Goal: Communication & Community: Answer question/provide support

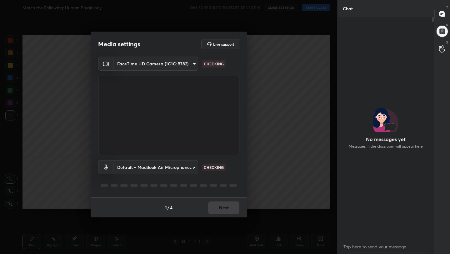
scroll to position [2, 2]
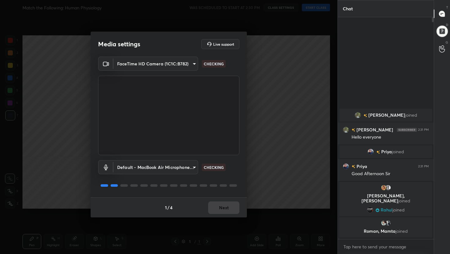
click at [220, 206] on div "1 / 4 Next" at bounding box center [169, 207] width 156 height 20
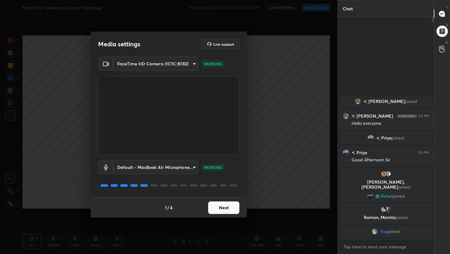
click at [229, 210] on button "Next" at bounding box center [223, 207] width 31 height 13
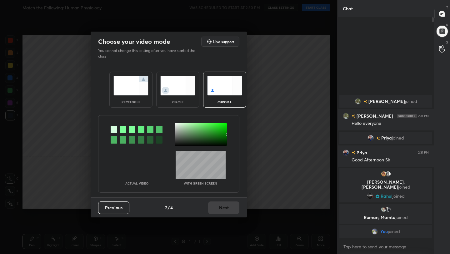
click at [134, 85] on img at bounding box center [131, 86] width 35 height 20
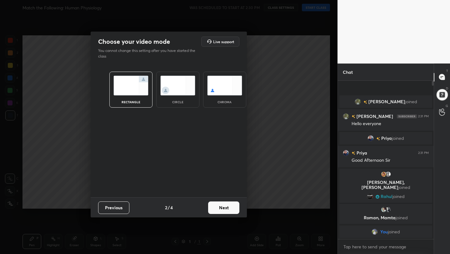
click at [236, 207] on button "Next" at bounding box center [223, 207] width 31 height 13
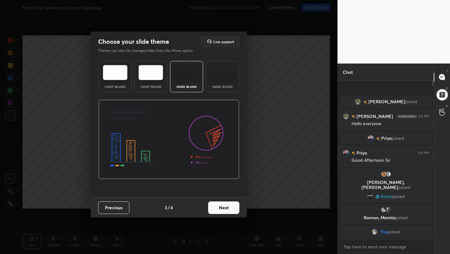
click at [236, 207] on button "Next" at bounding box center [223, 207] width 31 height 13
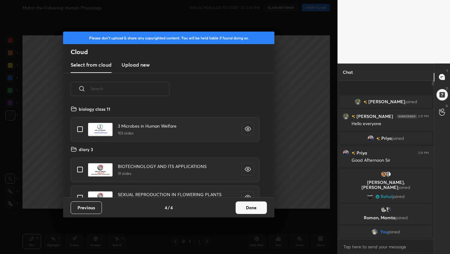
scroll to position [92, 201]
click at [255, 208] on button "Done" at bounding box center [251, 207] width 31 height 13
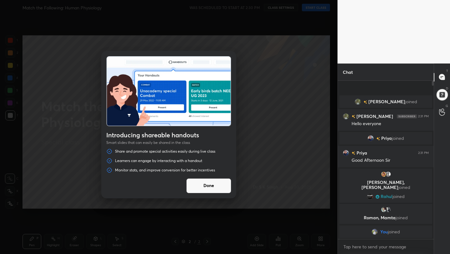
click at [202, 184] on button "Done" at bounding box center [208, 185] width 45 height 15
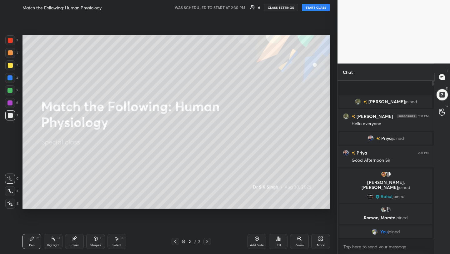
click at [313, 2] on div "Match the Following: Human Physiology WAS SCHEDULED TO START AT 2:30 PM 6 CLASS…" at bounding box center [177, 7] width 308 height 15
click at [307, 8] on button "START CLASS" at bounding box center [316, 8] width 28 height 8
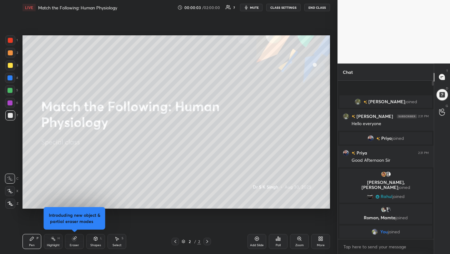
click at [253, 7] on span "mute" at bounding box center [254, 7] width 9 height 4
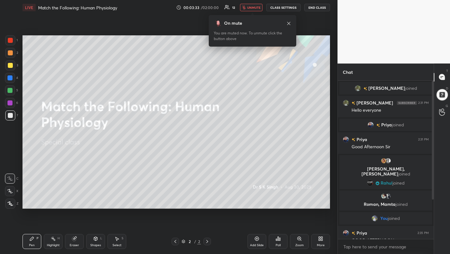
drag, startPoint x: 434, startPoint y: 143, endPoint x: 433, endPoint y: 190, distance: 47.5
click at [433, 190] on div "Chat [PERSON_NAME] joined [PERSON_NAME] 2:31 PM Hello everyone [PERSON_NAME] jo…" at bounding box center [394, 158] width 113 height 191
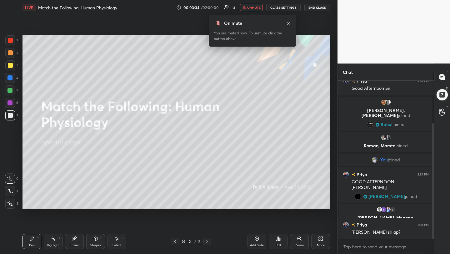
drag, startPoint x: 433, startPoint y: 190, endPoint x: 434, endPoint y: 234, distance: 44.1
click at [434, 233] on div "Chat [PERSON_NAME] joined Priya 2:31 PM Good Afternoon [PERSON_NAME], [PERSON_N…" at bounding box center [394, 158] width 113 height 191
click at [253, 7] on span "unmute" at bounding box center [253, 7] width 13 height 4
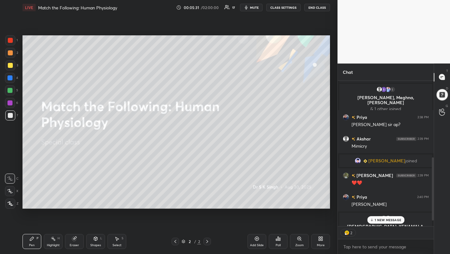
scroll to position [191, 0]
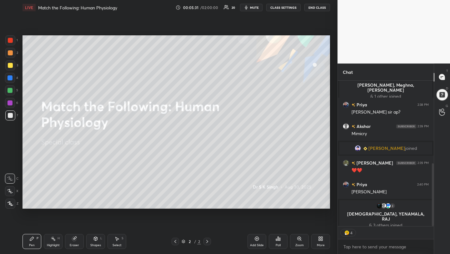
click at [320, 238] on icon at bounding box center [320, 238] width 2 height 2
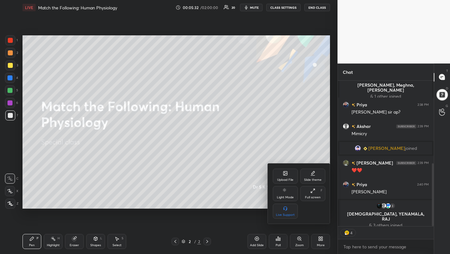
click at [286, 178] on div "Upload File" at bounding box center [285, 179] width 16 height 3
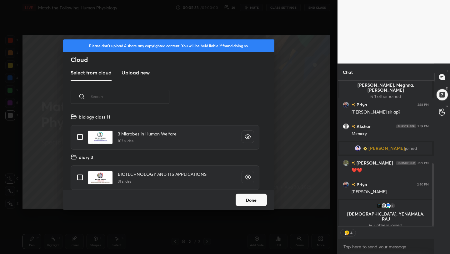
scroll to position [77, 201]
click at [141, 72] on h3 "Upload new" at bounding box center [136, 73] width 28 height 8
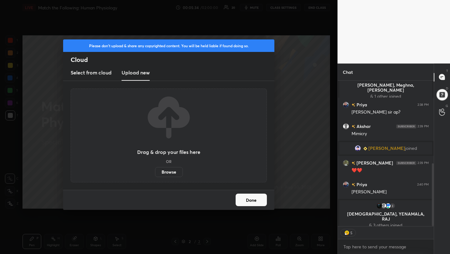
click at [169, 169] on label "Browse" at bounding box center [169, 172] width 28 height 10
click at [155, 169] on input "Browse" at bounding box center [155, 172] width 0 height 10
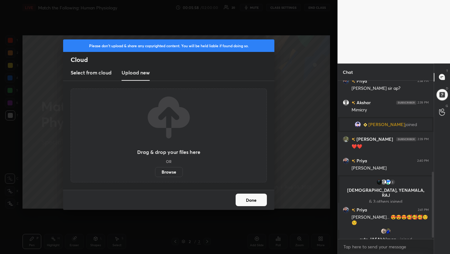
scroll to position [223, 0]
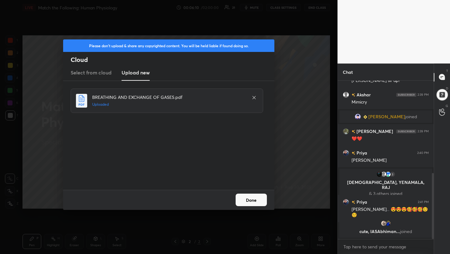
click at [258, 199] on button "Done" at bounding box center [251, 200] width 31 height 13
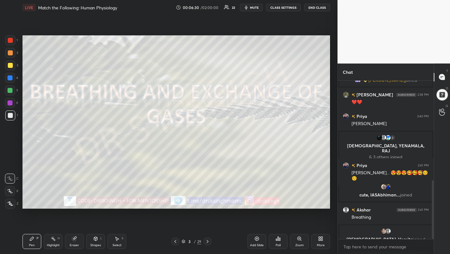
scroll to position [268, 0]
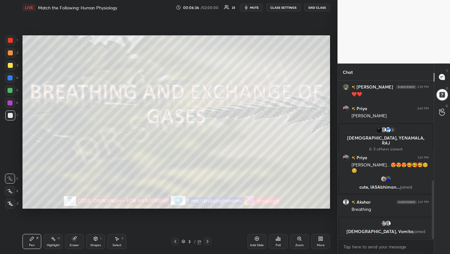
click at [255, 7] on span "mute" at bounding box center [254, 7] width 9 height 4
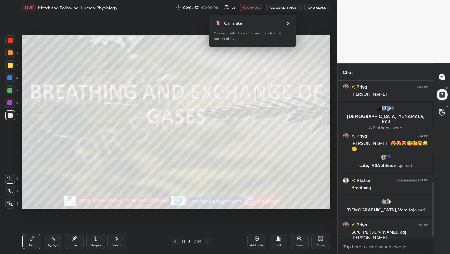
scroll to position [156, 94]
drag, startPoint x: 433, startPoint y: 191, endPoint x: 437, endPoint y: 243, distance: 51.8
click at [437, 243] on div "Chat [PERSON_NAME] joined Roman, [PERSON_NAME] joined You joined Priya 2:35 PM …" at bounding box center [394, 158] width 113 height 191
click at [259, 4] on button "unmute" at bounding box center [251, 8] width 23 height 8
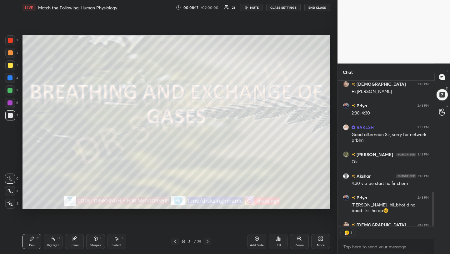
scroll to position [2, 2]
type textarea "x"
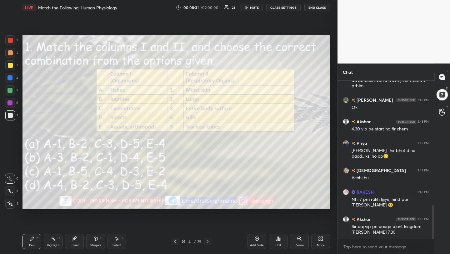
scroll to position [584, 0]
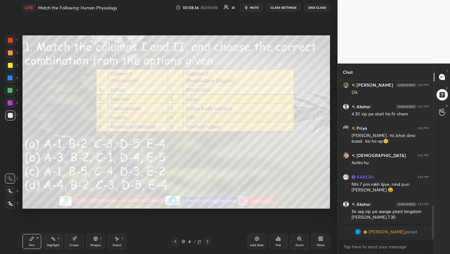
click at [280, 242] on div "Poll" at bounding box center [278, 241] width 19 height 15
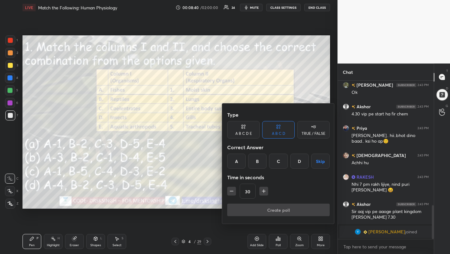
click at [295, 161] on div "D" at bounding box center [299, 161] width 18 height 15
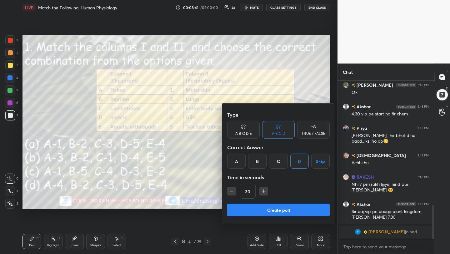
click at [283, 206] on button "Create poll" at bounding box center [278, 210] width 103 height 13
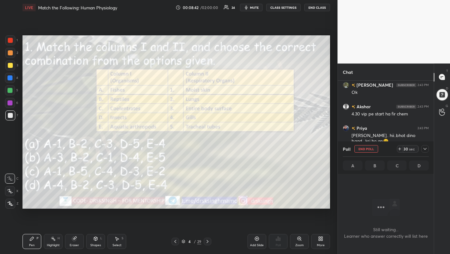
scroll to position [0, 0]
click at [254, 8] on span "mute" at bounding box center [254, 7] width 9 height 4
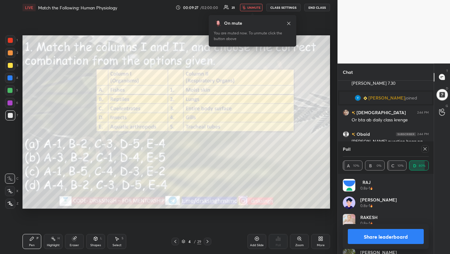
scroll to position [631, 0]
click at [255, 8] on span "unmute" at bounding box center [253, 7] width 13 height 4
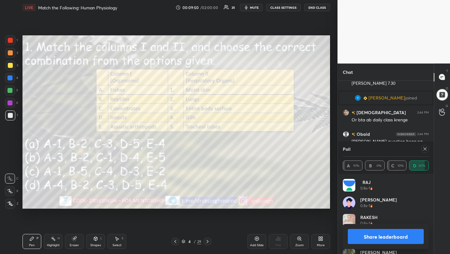
scroll to position [646, 0]
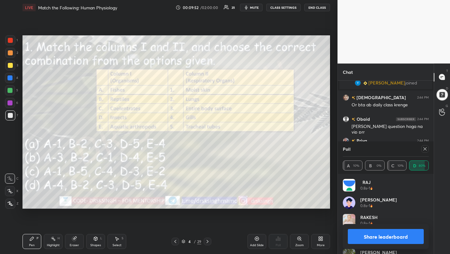
click at [427, 149] on icon at bounding box center [425, 148] width 5 height 5
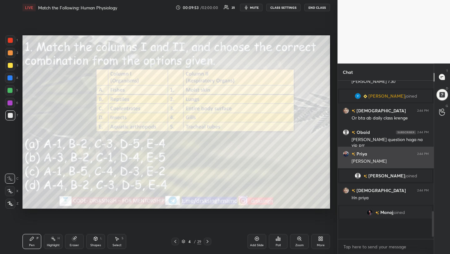
scroll to position [101, 94]
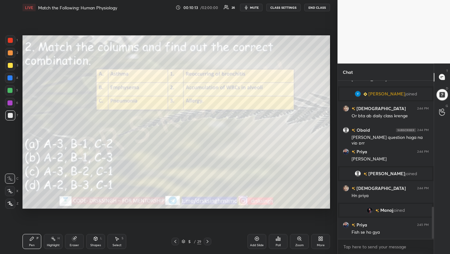
click at [283, 242] on div "Poll" at bounding box center [278, 241] width 19 height 15
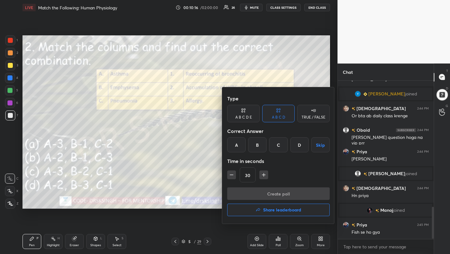
click at [233, 147] on div "A" at bounding box center [236, 144] width 18 height 15
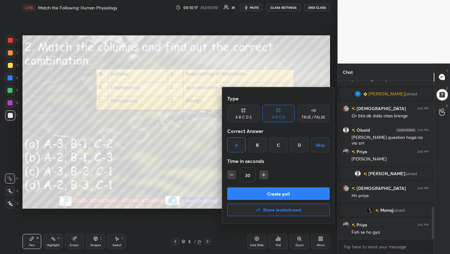
click at [247, 188] on button "Create poll" at bounding box center [278, 193] width 103 height 13
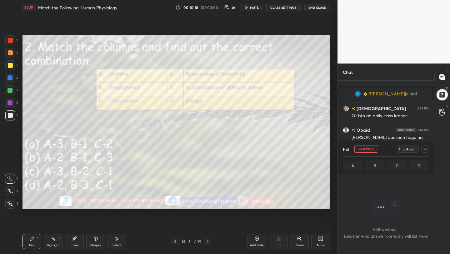
scroll to position [124, 94]
click at [245, 10] on button "mute" at bounding box center [251, 8] width 23 height 8
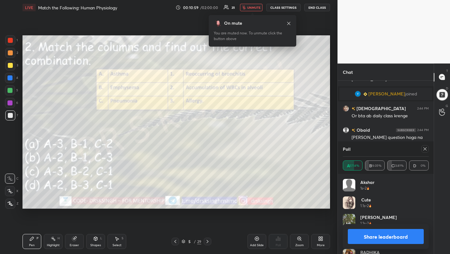
click at [420, 147] on div at bounding box center [424, 149] width 10 height 8
click at [10, 204] on icon at bounding box center [10, 204] width 5 height 4
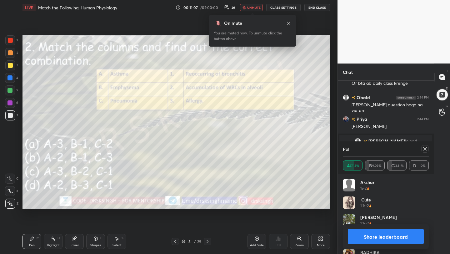
click at [425, 147] on icon at bounding box center [425, 148] width 5 height 5
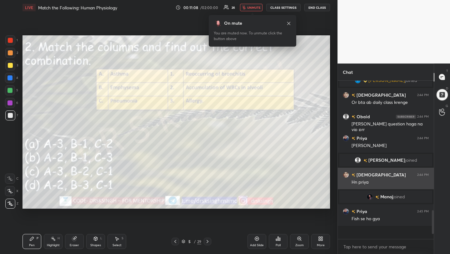
scroll to position [151, 94]
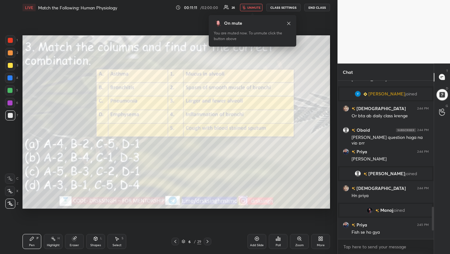
click at [280, 239] on icon at bounding box center [280, 239] width 1 height 3
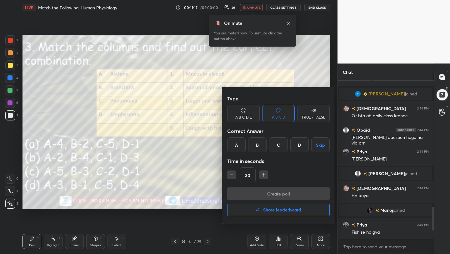
click at [239, 142] on div "A" at bounding box center [236, 144] width 18 height 15
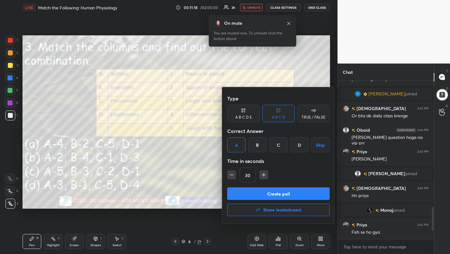
click at [260, 191] on button "Create poll" at bounding box center [278, 193] width 103 height 13
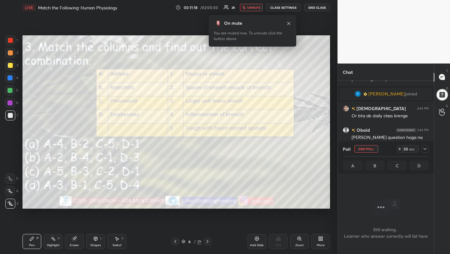
scroll to position [2, 2]
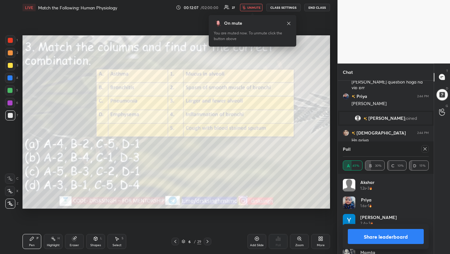
click at [246, 8] on icon "button" at bounding box center [244, 8] width 4 height 4
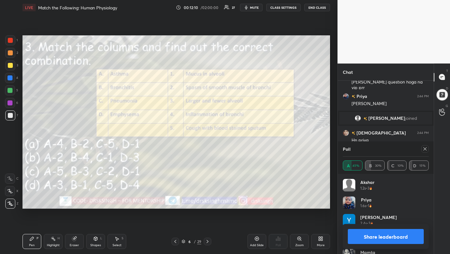
click at [424, 150] on icon at bounding box center [425, 148] width 5 height 5
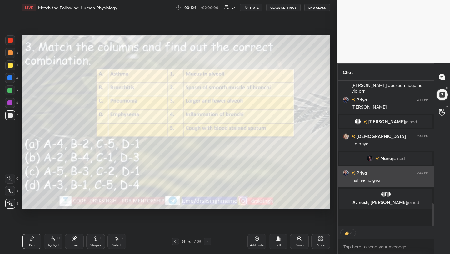
scroll to position [144, 94]
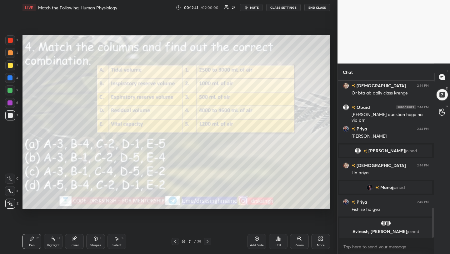
click at [249, 8] on icon "button" at bounding box center [246, 7] width 5 height 5
click at [280, 238] on icon at bounding box center [280, 239] width 1 height 3
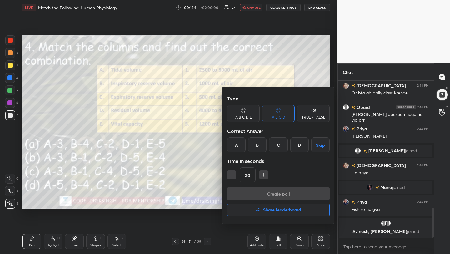
click at [257, 145] on div "B" at bounding box center [257, 144] width 18 height 15
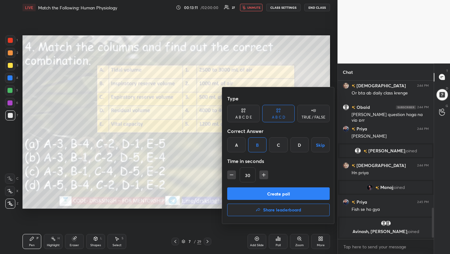
click at [265, 194] on button "Create poll" at bounding box center [278, 193] width 103 height 13
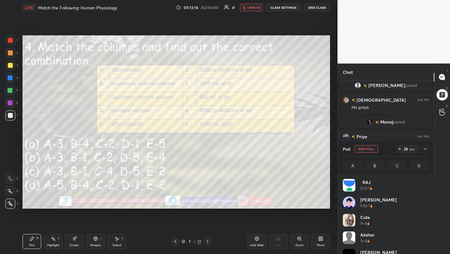
scroll to position [73, 84]
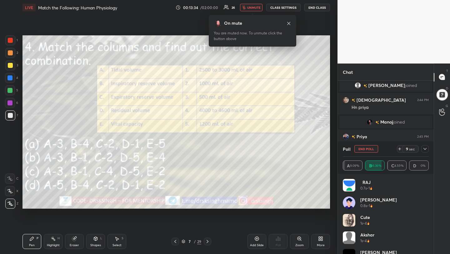
click at [249, 7] on span "unmute" at bounding box center [253, 7] width 13 height 4
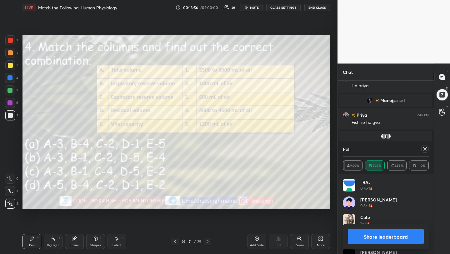
scroll to position [2, 2]
click at [426, 151] on icon at bounding box center [425, 148] width 5 height 5
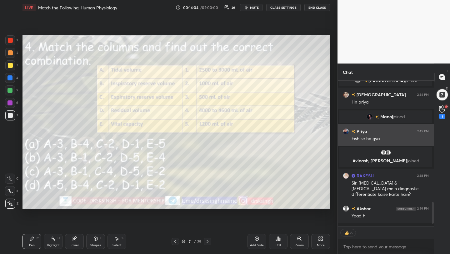
scroll to position [144, 94]
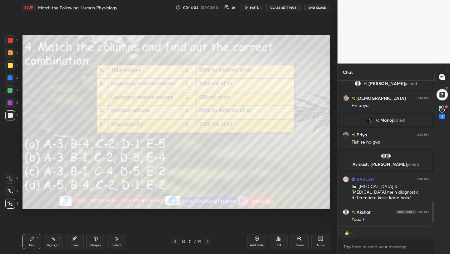
click at [252, 6] on span "mute" at bounding box center [254, 7] width 9 height 4
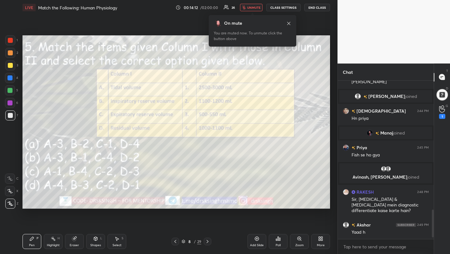
click at [273, 240] on div "Poll" at bounding box center [278, 241] width 19 height 15
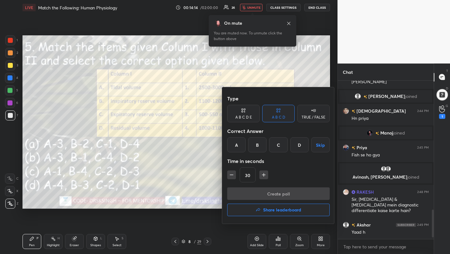
scroll to position [716, 0]
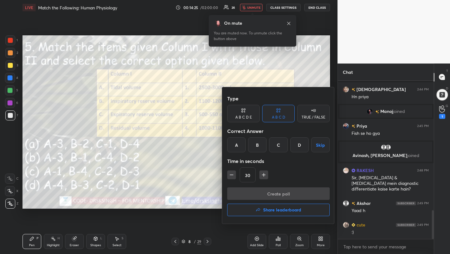
click at [258, 143] on div "B" at bounding box center [257, 144] width 18 height 15
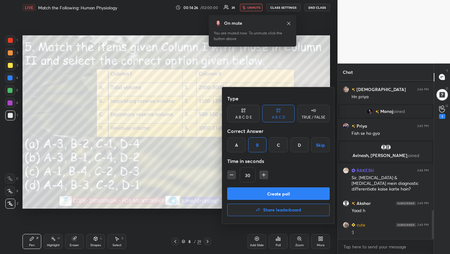
click at [270, 188] on button "Create poll" at bounding box center [278, 193] width 103 height 13
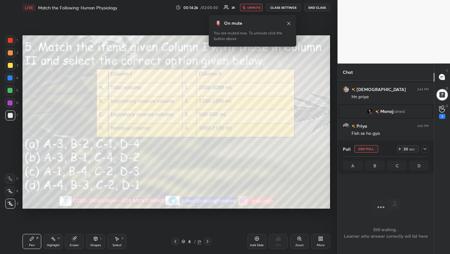
scroll to position [2, 2]
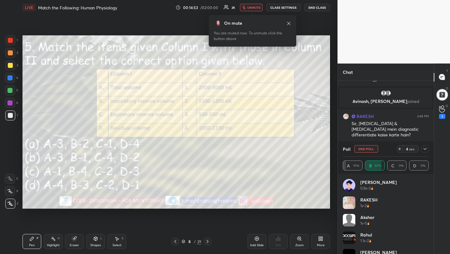
click at [249, 6] on span "unmute" at bounding box center [253, 7] width 13 height 4
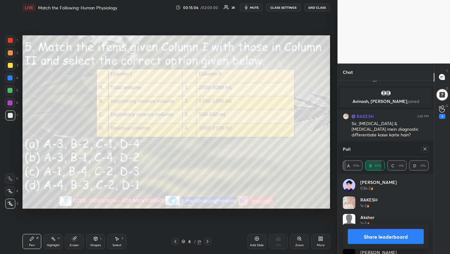
scroll to position [792, 0]
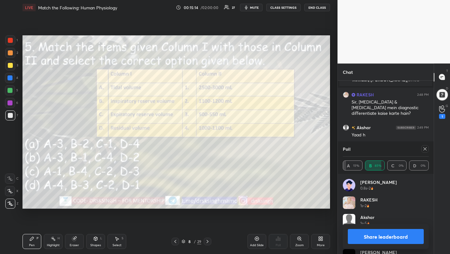
click at [424, 149] on icon at bounding box center [425, 148] width 5 height 5
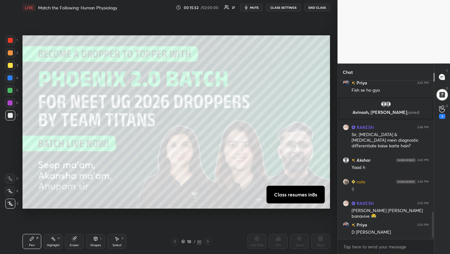
scroll to position [156, 94]
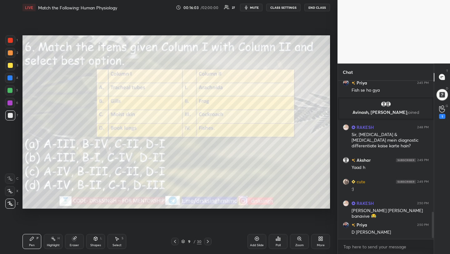
click at [273, 233] on div "Poll" at bounding box center [278, 241] width 19 height 35
click at [277, 240] on icon at bounding box center [276, 240] width 1 height 2
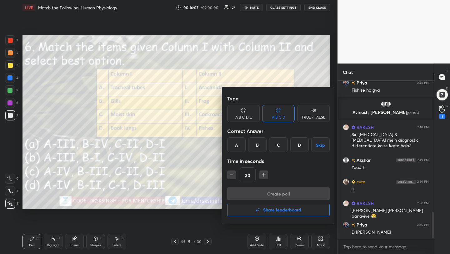
click at [233, 147] on div "A" at bounding box center [236, 144] width 18 height 15
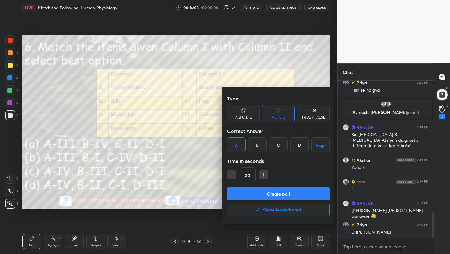
click at [248, 192] on button "Create poll" at bounding box center [278, 193] width 103 height 13
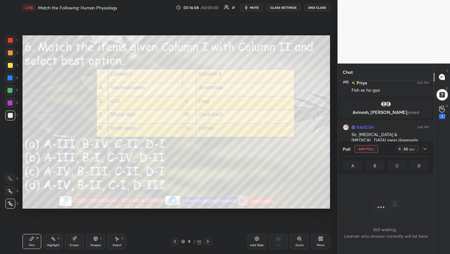
scroll to position [2, 2]
click at [253, 8] on span "mute" at bounding box center [254, 7] width 9 height 4
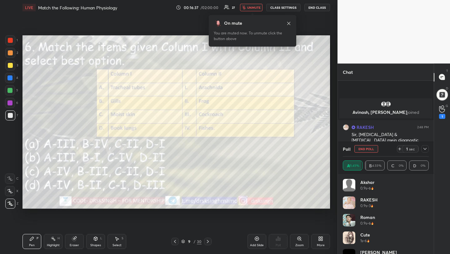
scroll to position [814, 0]
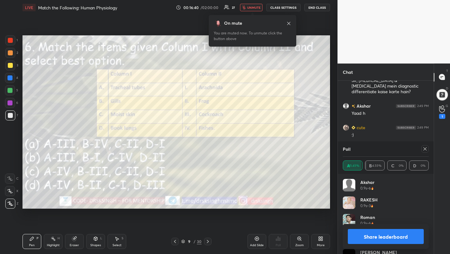
click at [428, 147] on div at bounding box center [426, 149] width 8 height 8
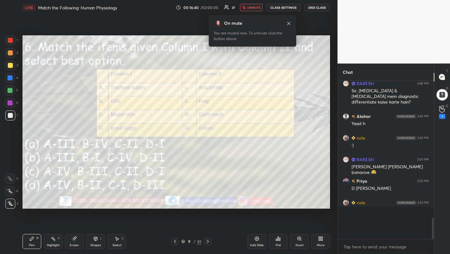
scroll to position [785, 0]
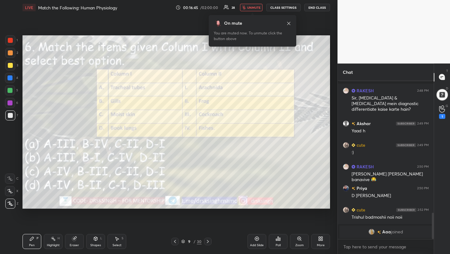
click at [255, 8] on span "unmute" at bounding box center [253, 7] width 13 height 4
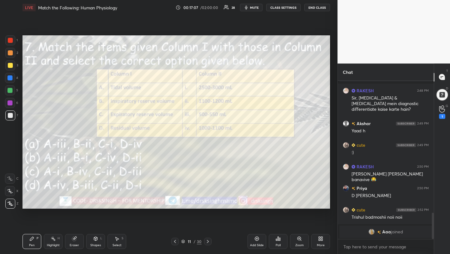
click at [282, 244] on div "Poll" at bounding box center [278, 241] width 19 height 15
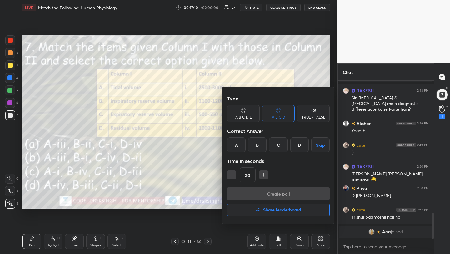
click at [260, 145] on div "B" at bounding box center [257, 144] width 18 height 15
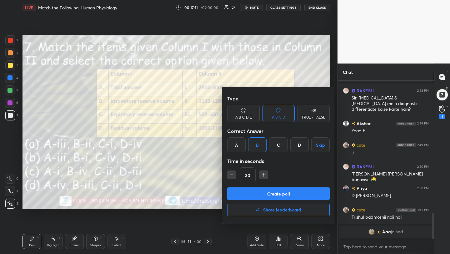
click at [270, 191] on button "Create poll" at bounding box center [278, 193] width 103 height 13
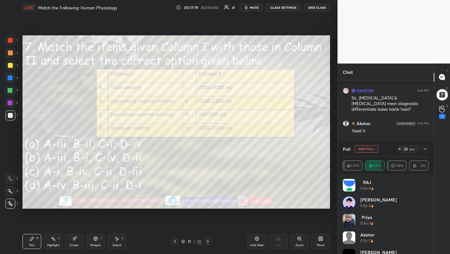
scroll to position [111, 94]
click at [250, 7] on button "mute" at bounding box center [251, 8] width 23 height 8
click at [360, 150] on button "End Poll" at bounding box center [367, 149] width 24 height 8
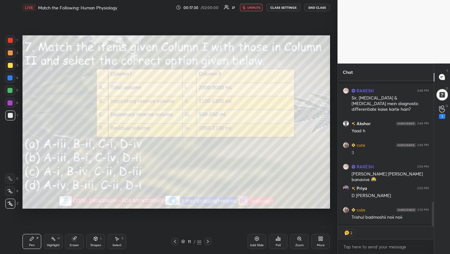
click at [251, 8] on span "unmute" at bounding box center [253, 7] width 13 height 4
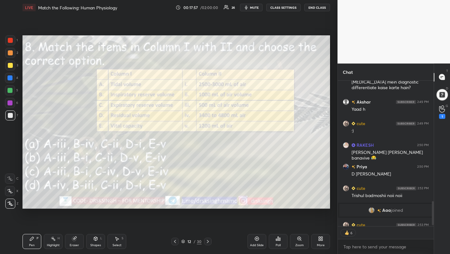
click at [281, 242] on div "Poll" at bounding box center [278, 241] width 19 height 15
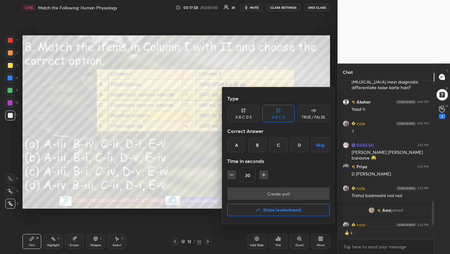
click at [208, 150] on div at bounding box center [225, 127] width 450 height 254
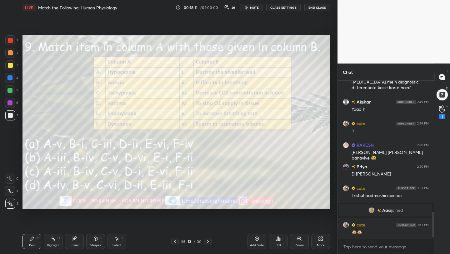
click at [280, 239] on icon at bounding box center [280, 239] width 1 height 3
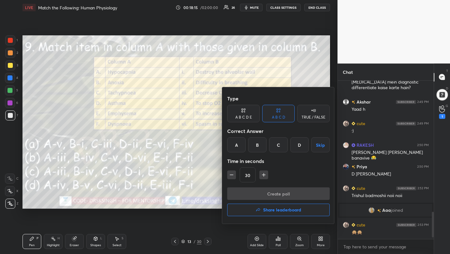
click at [258, 144] on div "B" at bounding box center [257, 144] width 18 height 15
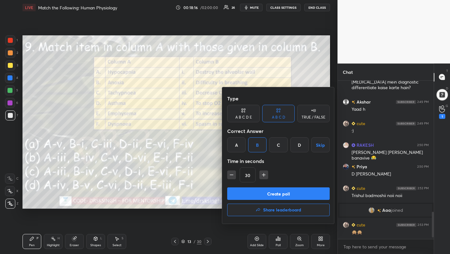
click at [265, 195] on button "Create poll" at bounding box center [278, 193] width 103 height 13
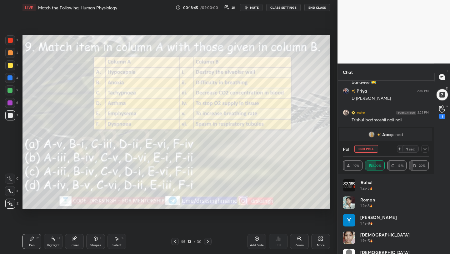
scroll to position [862, 0]
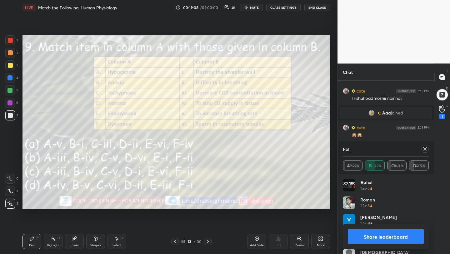
click at [426, 149] on icon at bounding box center [425, 148] width 5 height 5
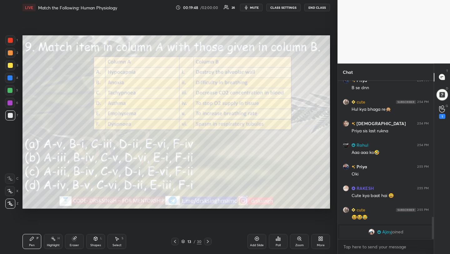
scroll to position [144, 94]
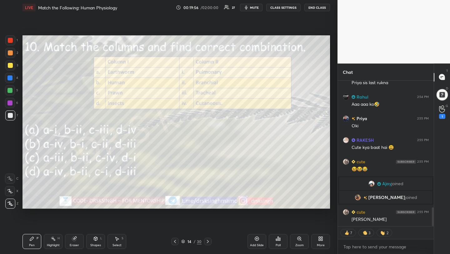
click at [280, 240] on icon at bounding box center [280, 239] width 1 height 3
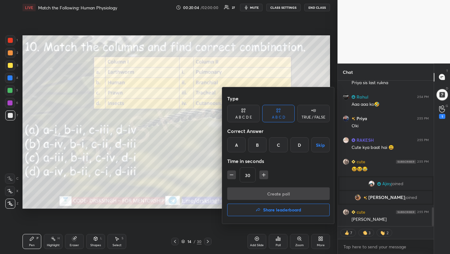
click at [255, 146] on div "B" at bounding box center [257, 144] width 18 height 15
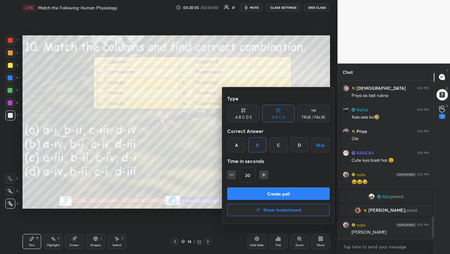
click at [258, 194] on button "Create poll" at bounding box center [278, 193] width 103 height 13
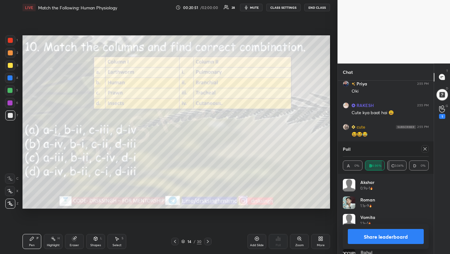
scroll to position [2, 2]
click at [424, 150] on icon at bounding box center [425, 148] width 5 height 5
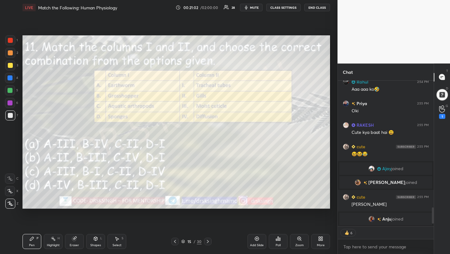
scroll to position [980, 0]
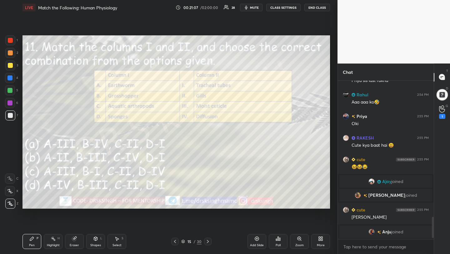
click at [255, 5] on span "mute" at bounding box center [254, 7] width 9 height 4
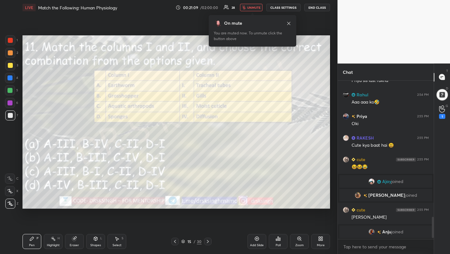
click at [278, 242] on div "Poll" at bounding box center [278, 241] width 19 height 15
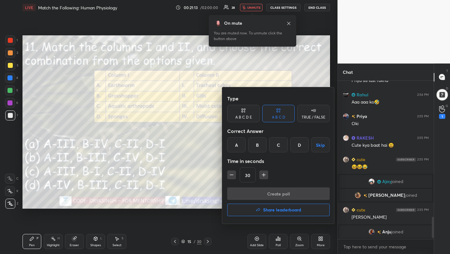
click at [279, 142] on div "C" at bounding box center [278, 144] width 18 height 15
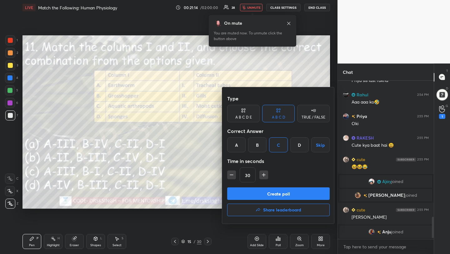
click at [273, 196] on button "Create poll" at bounding box center [278, 193] width 103 height 13
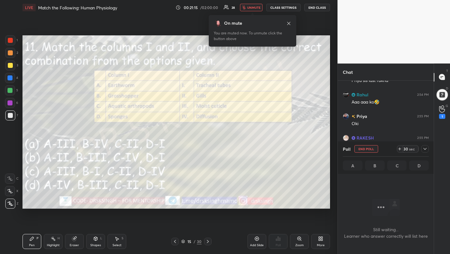
scroll to position [2, 2]
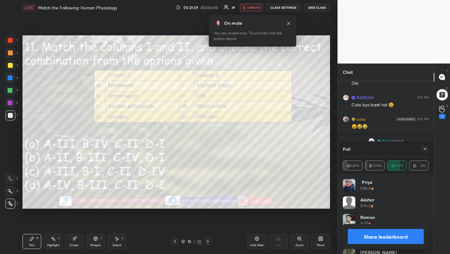
click at [254, 7] on span "unmute" at bounding box center [253, 7] width 13 height 4
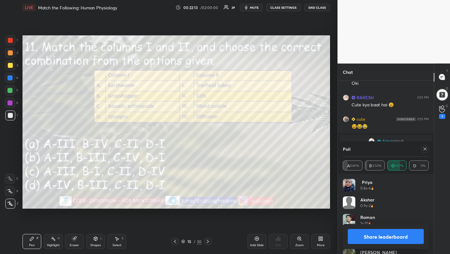
click at [424, 149] on icon at bounding box center [425, 148] width 3 height 3
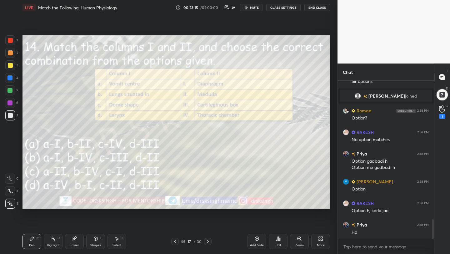
scroll to position [1133, 0]
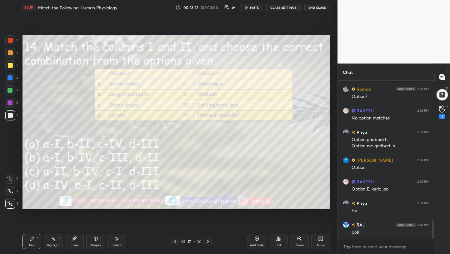
click at [277, 242] on div "Poll" at bounding box center [278, 241] width 19 height 15
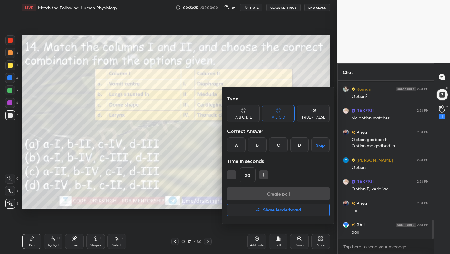
click at [279, 145] on div "C" at bounding box center [278, 144] width 18 height 15
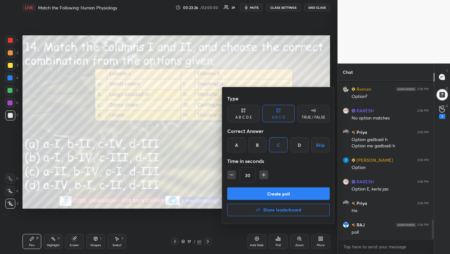
click at [270, 192] on button "Create poll" at bounding box center [278, 193] width 103 height 13
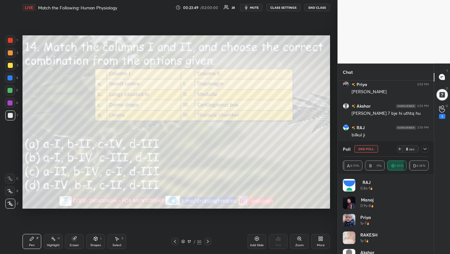
scroll to position [1403, 0]
click at [362, 145] on button "End Poll" at bounding box center [367, 149] width 24 height 8
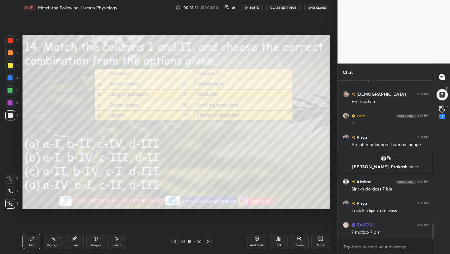
scroll to position [1446, 0]
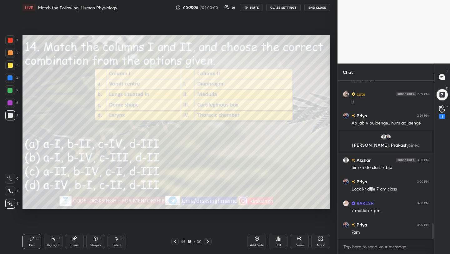
click at [280, 234] on div "Poll" at bounding box center [278, 241] width 19 height 15
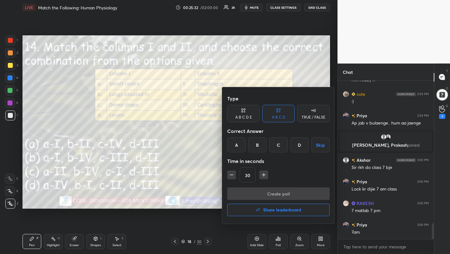
click at [257, 148] on div "B" at bounding box center [257, 144] width 18 height 15
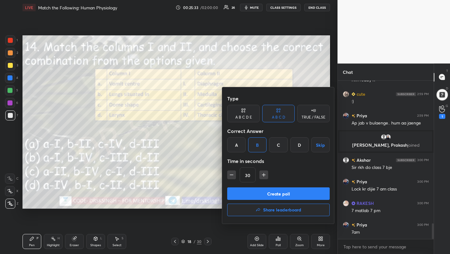
scroll to position [1467, 0]
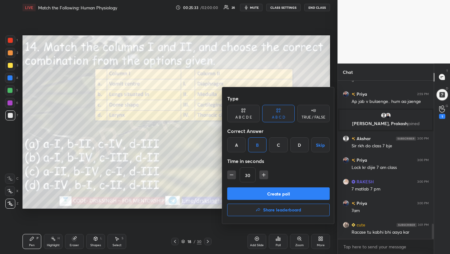
click at [270, 193] on button "Create poll" at bounding box center [278, 193] width 103 height 13
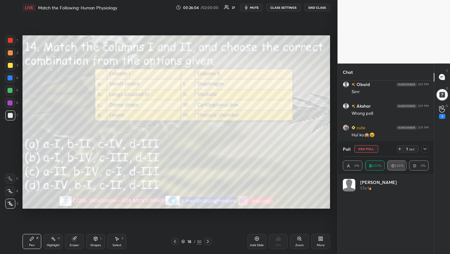
scroll to position [1720, 0]
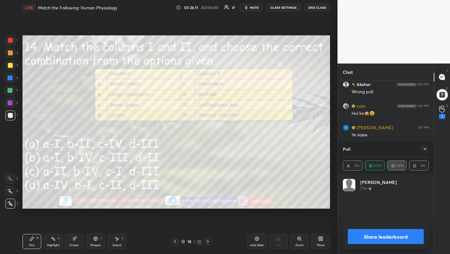
click at [423, 151] on icon at bounding box center [425, 148] width 5 height 5
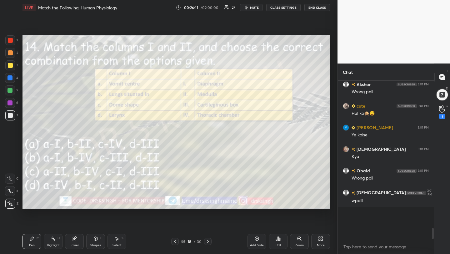
scroll to position [101, 94]
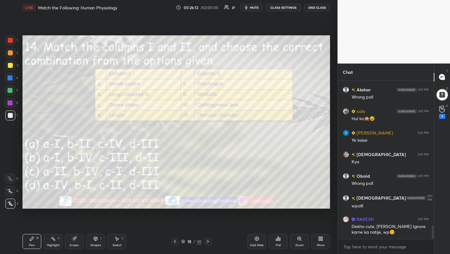
click at [280, 241] on div "Poll" at bounding box center [278, 241] width 19 height 15
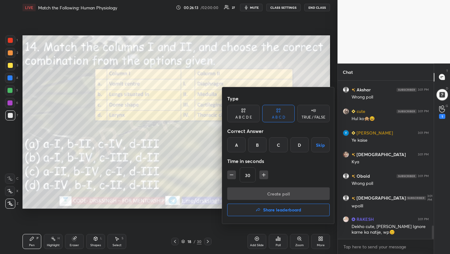
click at [275, 151] on div "C" at bounding box center [278, 144] width 18 height 15
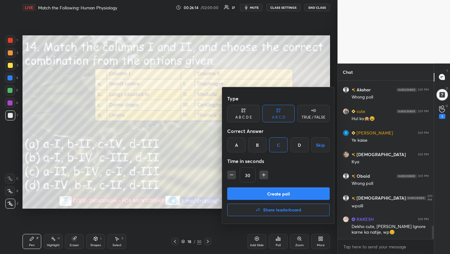
click at [281, 197] on button "Create poll" at bounding box center [278, 193] width 103 height 13
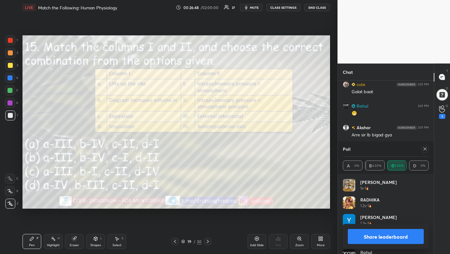
click at [425, 148] on icon at bounding box center [425, 148] width 3 height 3
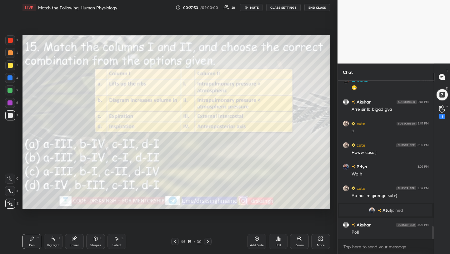
scroll to position [1804, 0]
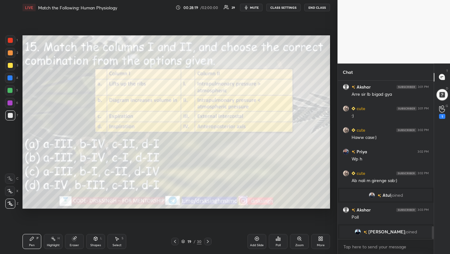
click at [283, 242] on div "Poll" at bounding box center [278, 241] width 19 height 15
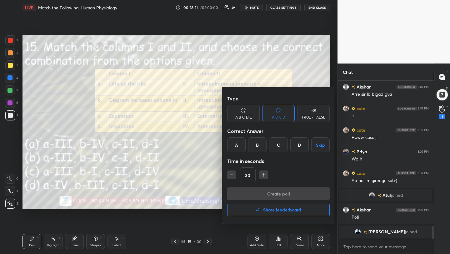
click at [257, 145] on div "B" at bounding box center [257, 144] width 18 height 15
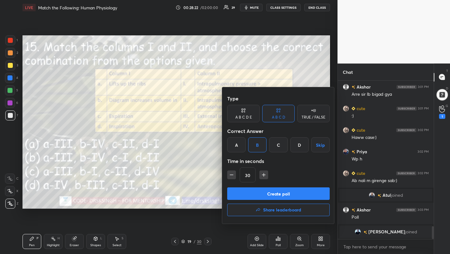
click at [270, 190] on button "Create poll" at bounding box center [278, 193] width 103 height 13
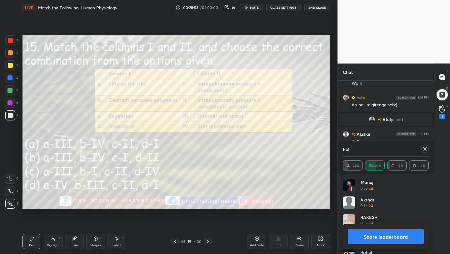
scroll to position [1883, 0]
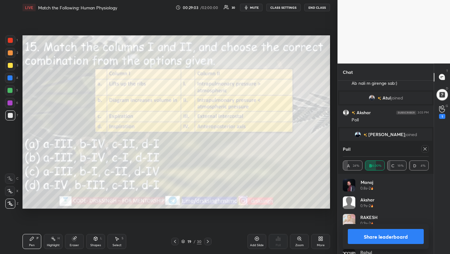
click at [427, 148] on icon at bounding box center [425, 148] width 5 height 5
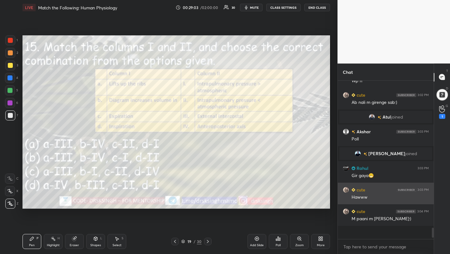
scroll to position [99, 94]
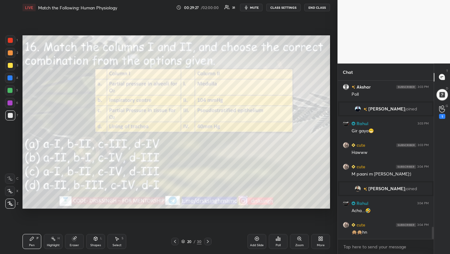
click at [259, 8] on span "mute" at bounding box center [254, 7] width 9 height 4
click at [278, 247] on div "Poll" at bounding box center [278, 245] width 5 height 3
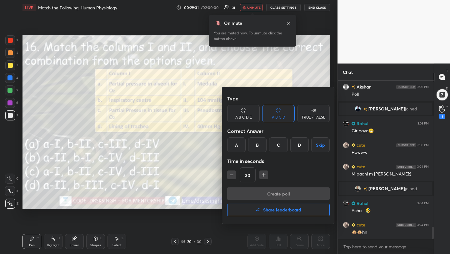
click at [258, 144] on div "B" at bounding box center [257, 144] width 18 height 15
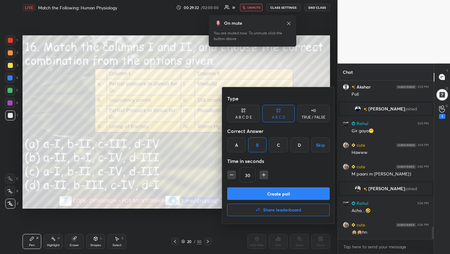
click at [270, 196] on button "Create poll" at bounding box center [278, 193] width 103 height 13
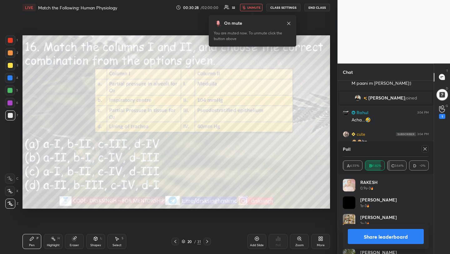
scroll to position [1979, 0]
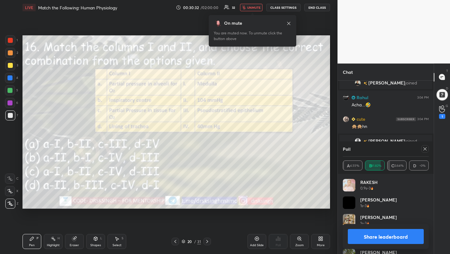
click at [423, 150] on icon at bounding box center [425, 148] width 5 height 5
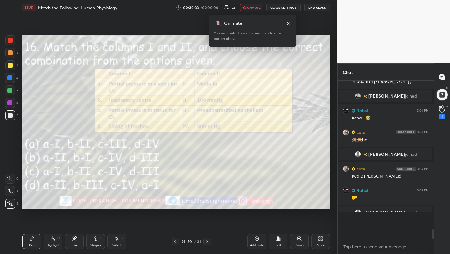
scroll to position [103, 94]
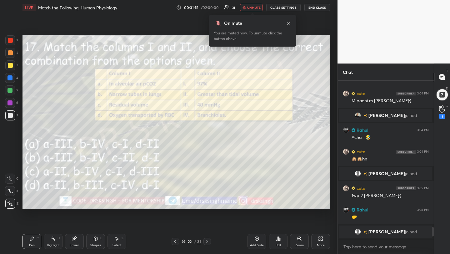
click at [280, 237] on icon at bounding box center [278, 238] width 5 height 5
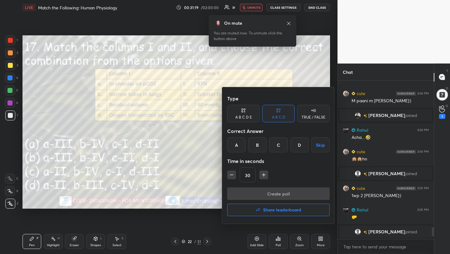
click at [260, 145] on div "B" at bounding box center [257, 144] width 18 height 15
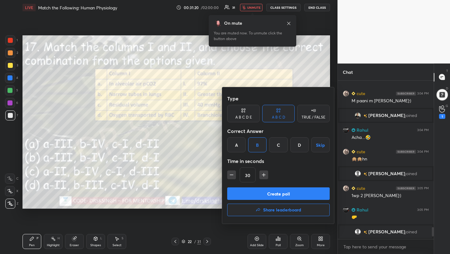
click at [266, 193] on button "Create poll" at bounding box center [278, 193] width 103 height 13
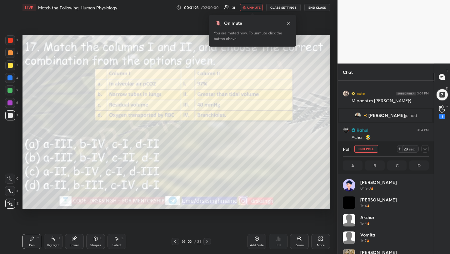
scroll to position [73, 84]
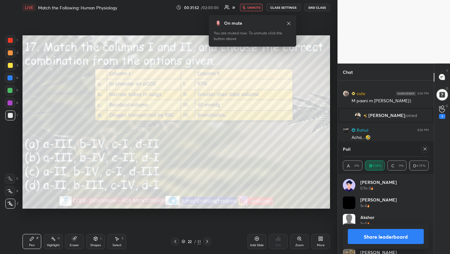
click at [425, 148] on icon at bounding box center [425, 148] width 5 height 5
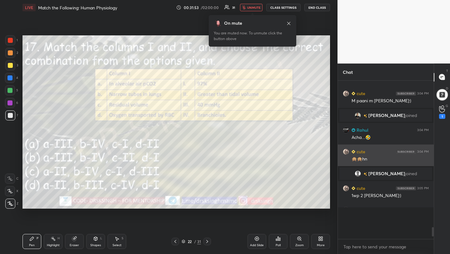
scroll to position [99, 94]
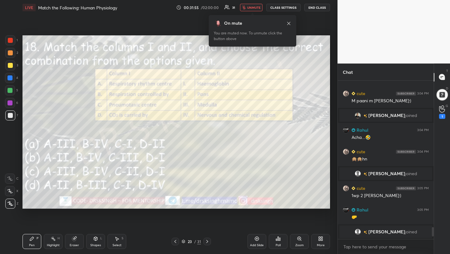
click at [275, 239] on div "Poll" at bounding box center [278, 241] width 19 height 15
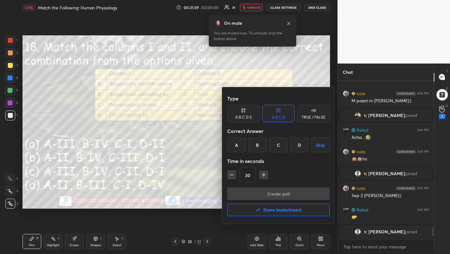
click at [274, 144] on div "C" at bounding box center [278, 144] width 18 height 15
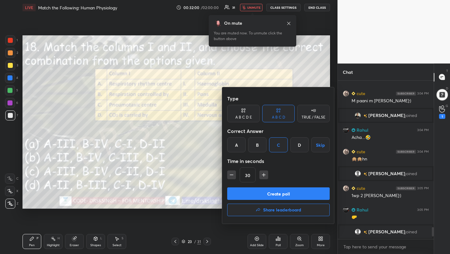
click at [284, 190] on button "Create poll" at bounding box center [278, 193] width 103 height 13
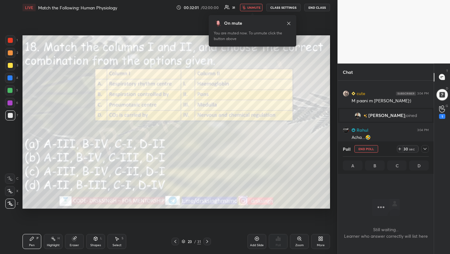
scroll to position [124, 94]
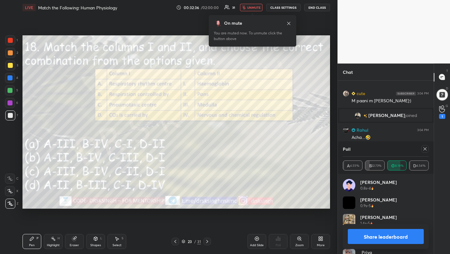
click at [425, 149] on icon at bounding box center [425, 148] width 5 height 5
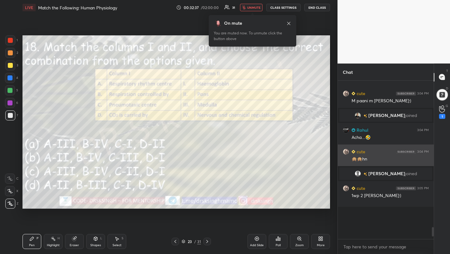
scroll to position [101, 94]
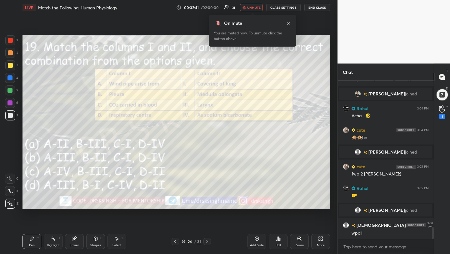
click at [277, 246] on div "Poll" at bounding box center [278, 245] width 5 height 3
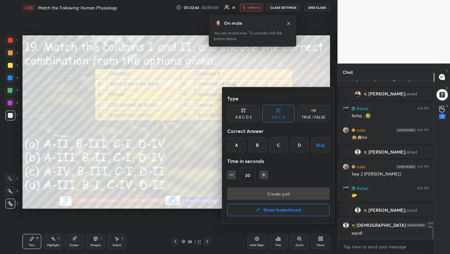
click at [301, 143] on div "D" at bounding box center [299, 144] width 18 height 15
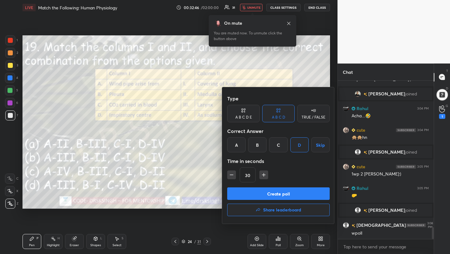
click at [298, 192] on button "Create poll" at bounding box center [278, 193] width 103 height 13
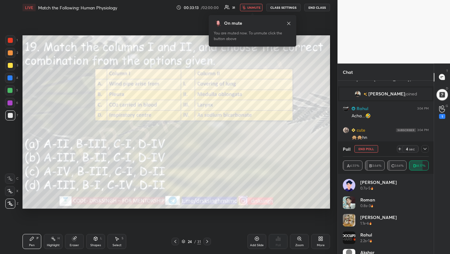
click at [363, 148] on button "End Poll" at bounding box center [367, 149] width 24 height 8
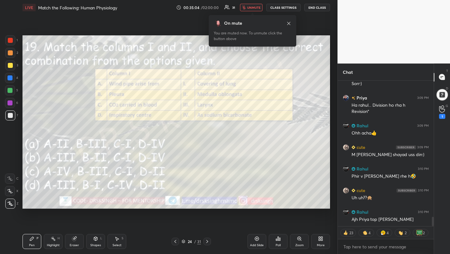
scroll to position [2158, 0]
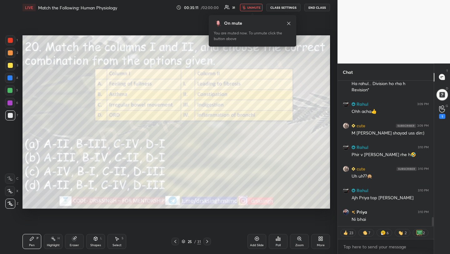
click at [247, 8] on button "unmute" at bounding box center [251, 8] width 23 height 8
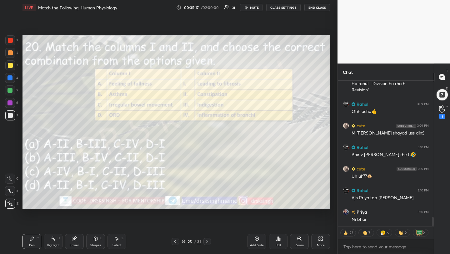
click at [276, 241] on div "Poll" at bounding box center [278, 241] width 19 height 15
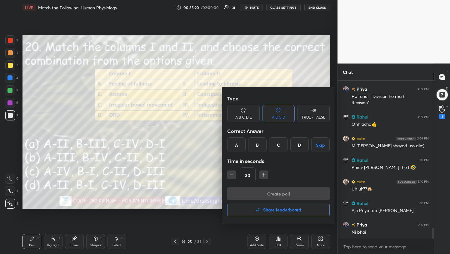
scroll to position [2145, 0]
click at [257, 145] on div "B" at bounding box center [257, 144] width 18 height 15
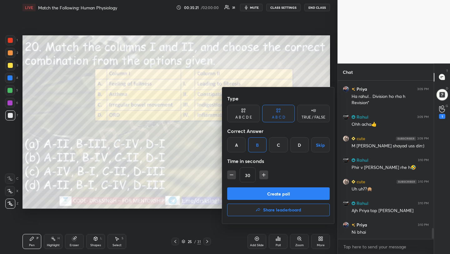
click at [280, 191] on button "Create poll" at bounding box center [278, 193] width 103 height 13
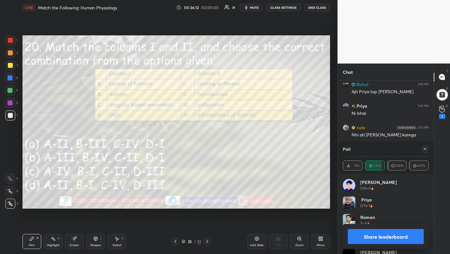
scroll to position [2270, 0]
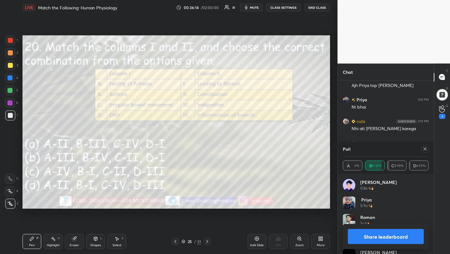
click at [423, 150] on icon at bounding box center [425, 148] width 5 height 5
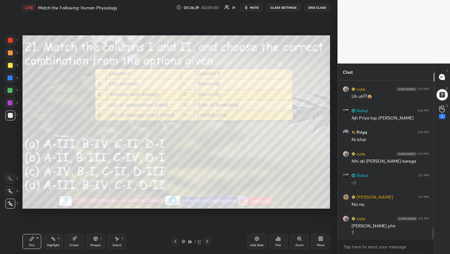
scroll to position [2259, 0]
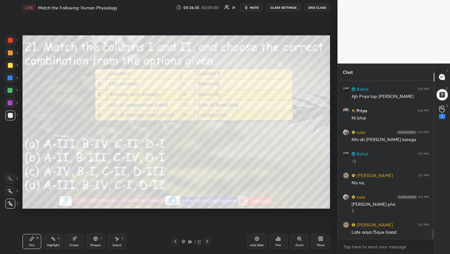
click at [274, 240] on div "Poll" at bounding box center [278, 241] width 19 height 15
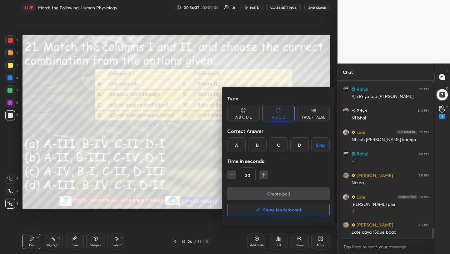
click at [298, 149] on div "D" at bounding box center [299, 144] width 18 height 15
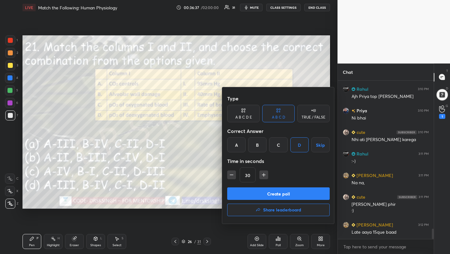
click at [293, 191] on button "Create poll" at bounding box center [278, 193] width 103 height 13
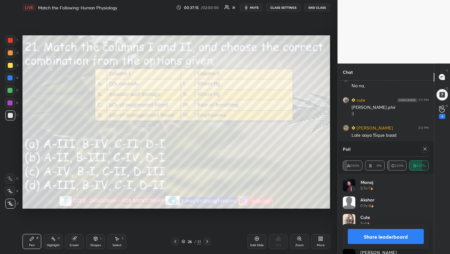
scroll to position [2297, 0]
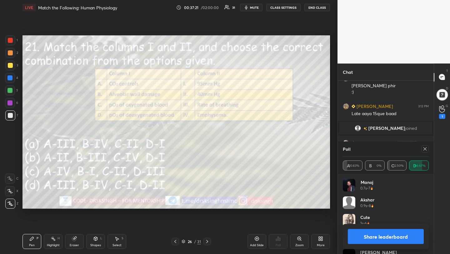
click at [426, 148] on icon at bounding box center [425, 148] width 5 height 5
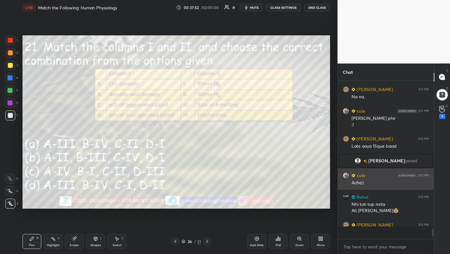
scroll to position [2264, 0]
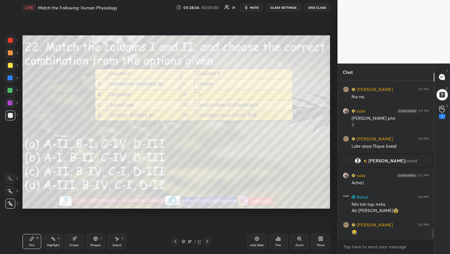
click at [280, 243] on div "Poll" at bounding box center [278, 241] width 19 height 15
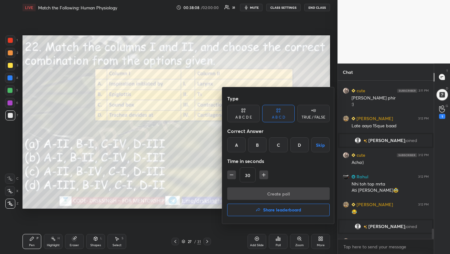
scroll to position [2295, 0]
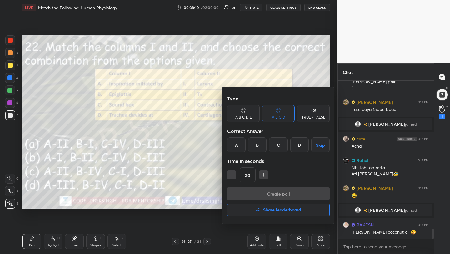
click at [299, 143] on div "D" at bounding box center [299, 144] width 18 height 15
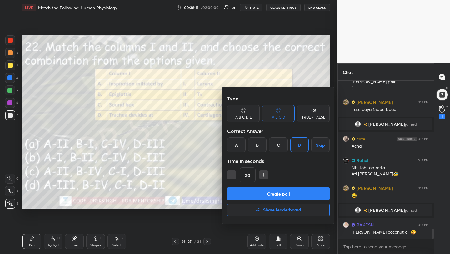
click at [289, 194] on button "Create poll" at bounding box center [278, 193] width 103 height 13
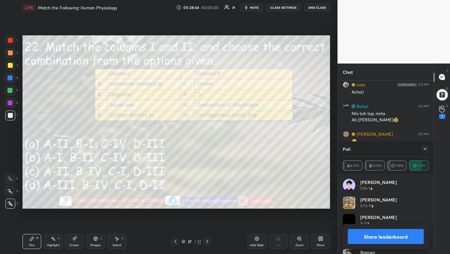
scroll to position [2371, 0]
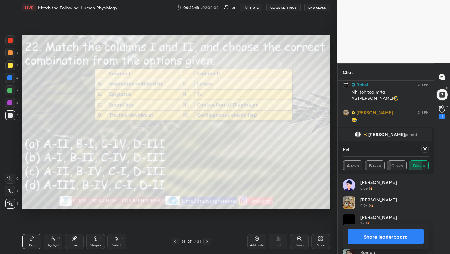
click at [423, 149] on icon at bounding box center [425, 148] width 5 height 5
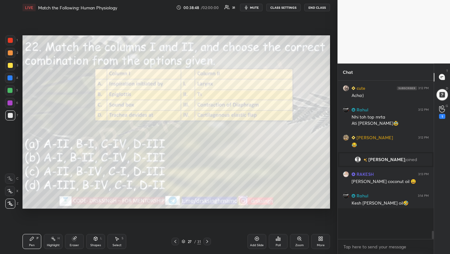
scroll to position [2, 2]
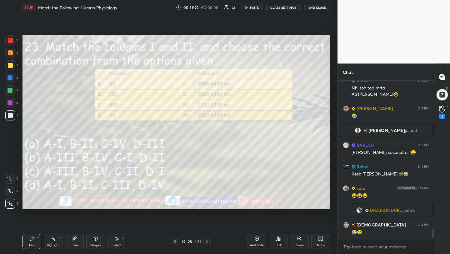
click at [275, 242] on div "Poll" at bounding box center [278, 241] width 19 height 15
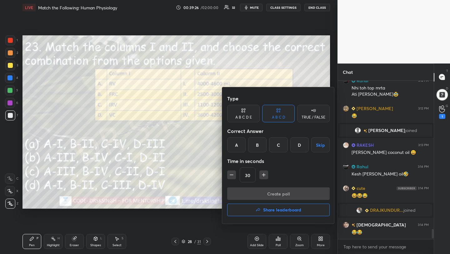
scroll to position [2367, 0]
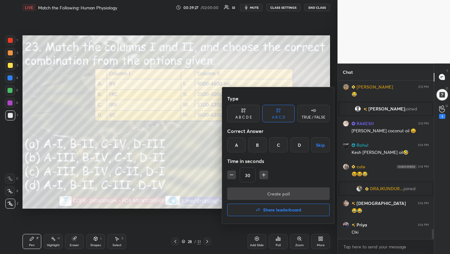
click at [280, 151] on div "C" at bounding box center [278, 144] width 18 height 15
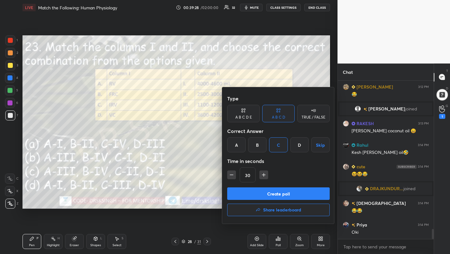
click at [281, 190] on button "Create poll" at bounding box center [278, 193] width 103 height 13
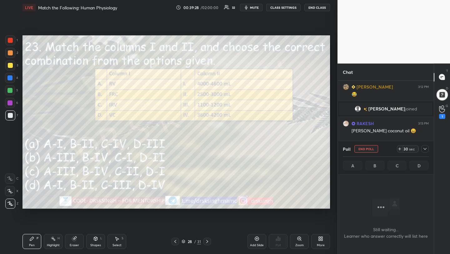
scroll to position [2, 2]
click at [252, 8] on span "mute" at bounding box center [254, 7] width 9 height 4
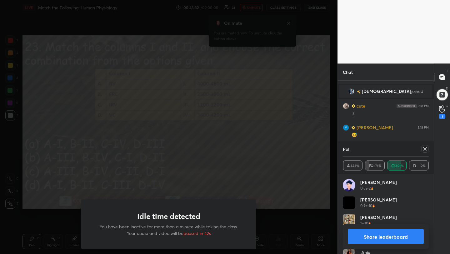
scroll to position [111, 94]
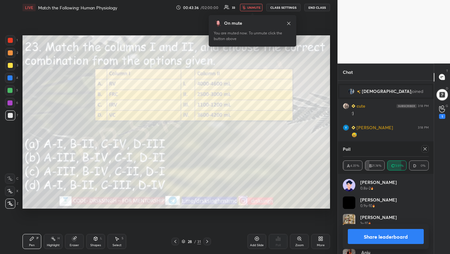
click at [255, 7] on span "unmute" at bounding box center [253, 7] width 13 height 4
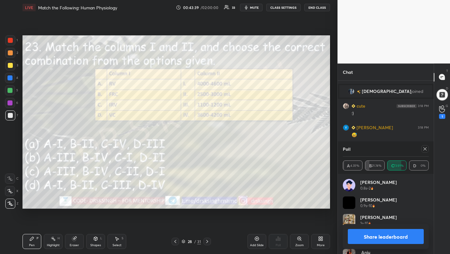
click at [425, 152] on div at bounding box center [426, 149] width 8 height 8
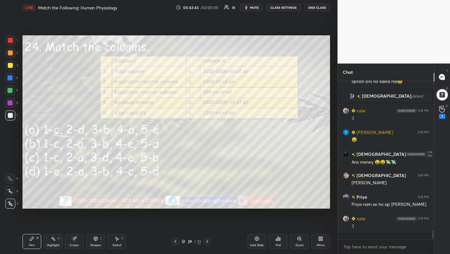
scroll to position [2805, 0]
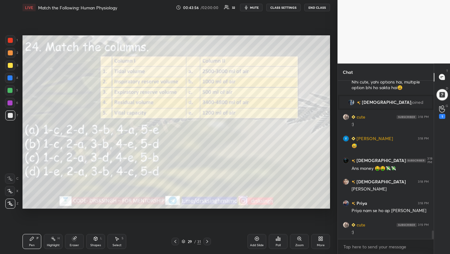
click at [278, 240] on icon at bounding box center [278, 239] width 1 height 4
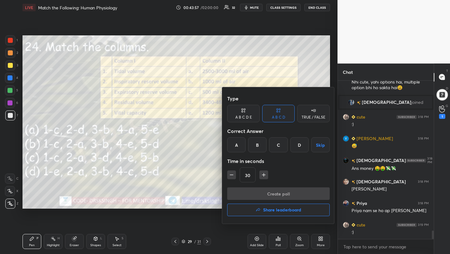
click at [257, 144] on div "B" at bounding box center [257, 144] width 18 height 15
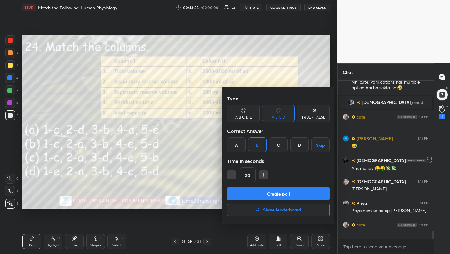
click at [270, 193] on button "Create poll" at bounding box center [278, 193] width 103 height 13
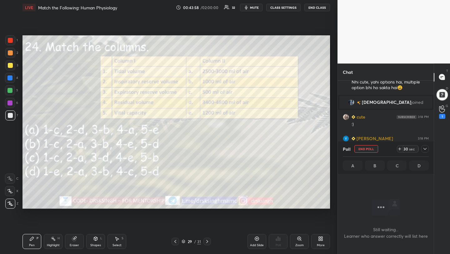
scroll to position [74, 94]
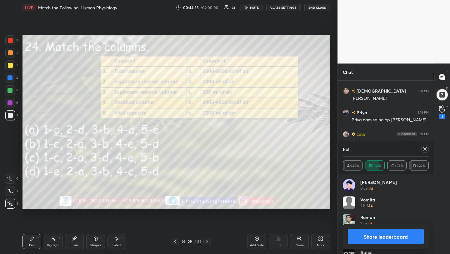
click at [424, 152] on div at bounding box center [426, 149] width 8 height 8
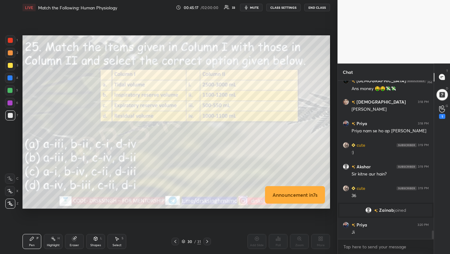
scroll to position [2831, 0]
click at [259, 8] on span "mute" at bounding box center [254, 7] width 9 height 4
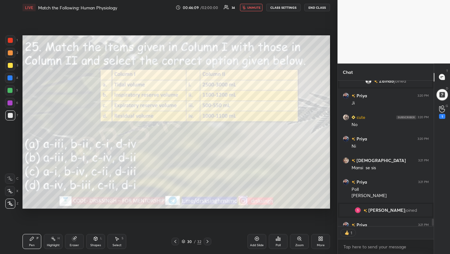
scroll to position [2, 2]
click at [277, 246] on div "Poll" at bounding box center [278, 245] width 5 height 3
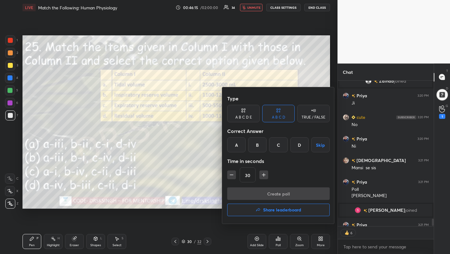
click at [262, 147] on div "B" at bounding box center [257, 144] width 18 height 15
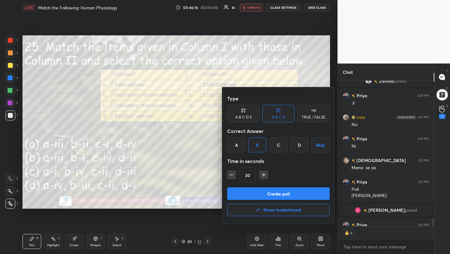
click at [267, 194] on button "Create poll" at bounding box center [278, 193] width 103 height 13
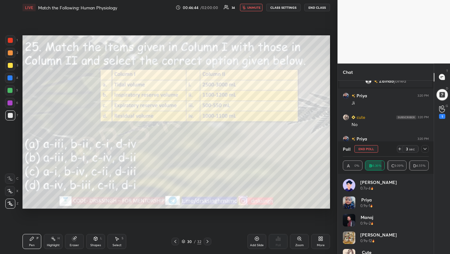
scroll to position [2952, 0]
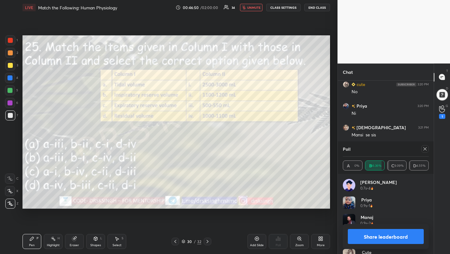
click at [250, 3] on div "LIVE Match the Following: Human Physiology 00:46:50 / 02:00:00 34 unmute CLASS …" at bounding box center [177, 7] width 308 height 15
click at [250, 8] on span "unmute" at bounding box center [253, 7] width 13 height 4
click at [426, 152] on div at bounding box center [426, 149] width 8 height 8
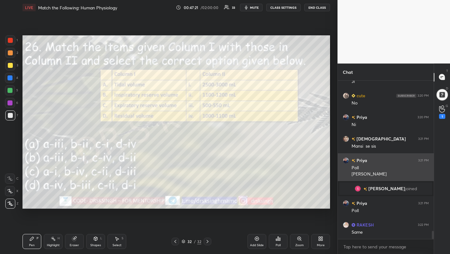
scroll to position [2963, 0]
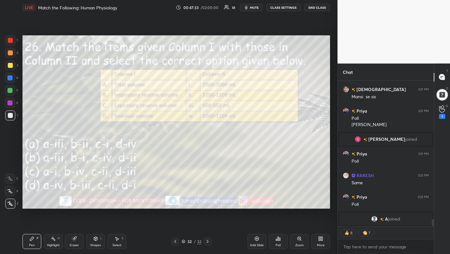
click at [275, 238] on div "Poll" at bounding box center [278, 241] width 19 height 15
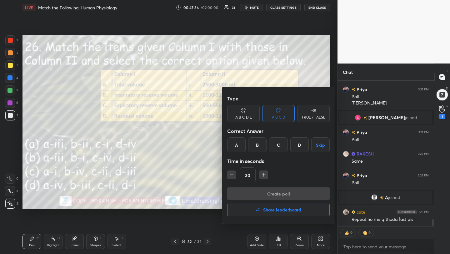
click at [258, 146] on div "B" at bounding box center [257, 144] width 18 height 15
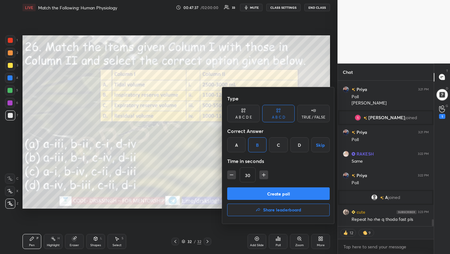
click at [266, 191] on button "Create poll" at bounding box center [278, 193] width 103 height 13
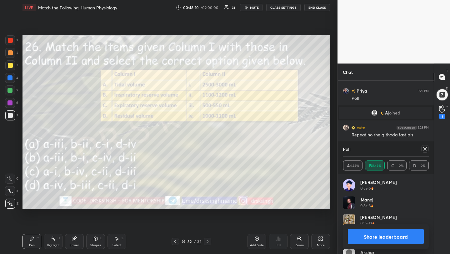
click at [425, 149] on icon at bounding box center [425, 148] width 5 height 5
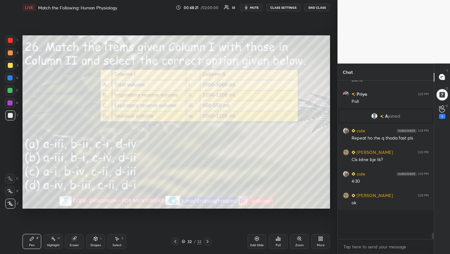
scroll to position [2, 2]
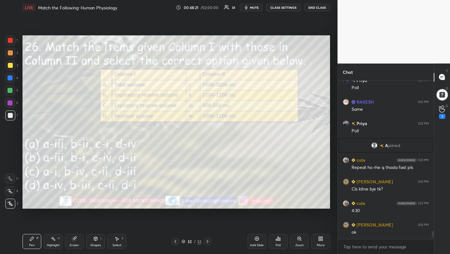
click at [280, 238] on icon at bounding box center [280, 239] width 1 height 3
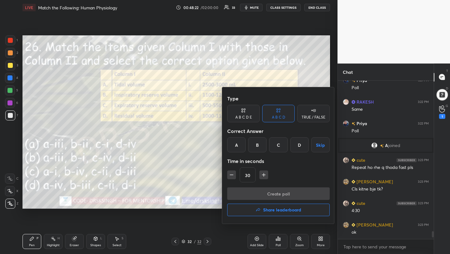
click at [273, 214] on button "Share leaderboard" at bounding box center [278, 210] width 103 height 13
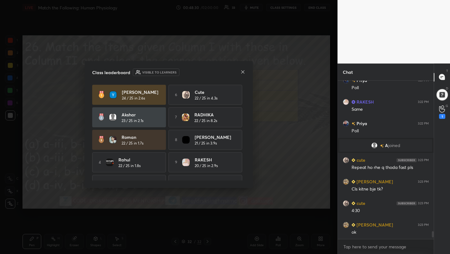
click at [243, 69] on icon at bounding box center [242, 71] width 5 height 5
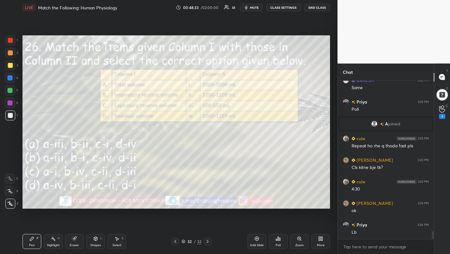
click at [259, 7] on span "mute" at bounding box center [254, 7] width 9 height 4
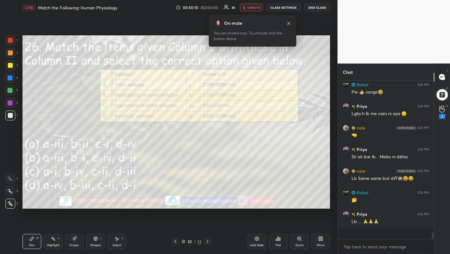
scroll to position [3258, 0]
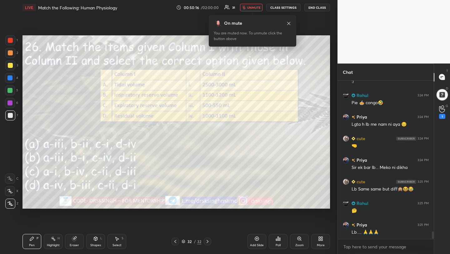
click at [280, 241] on div "Poll" at bounding box center [278, 241] width 19 height 15
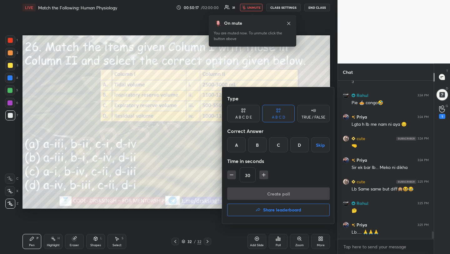
click at [275, 208] on h4 "Share leaderboard" at bounding box center [282, 210] width 38 height 4
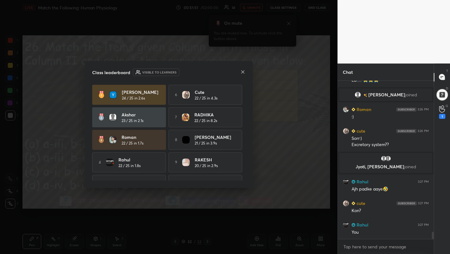
scroll to position [3343, 0]
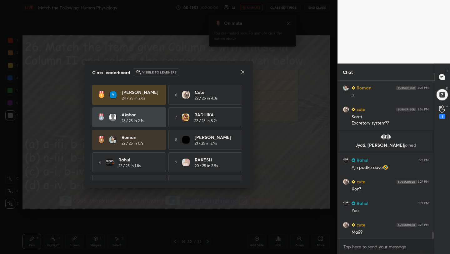
click at [243, 71] on icon at bounding box center [242, 71] width 5 height 5
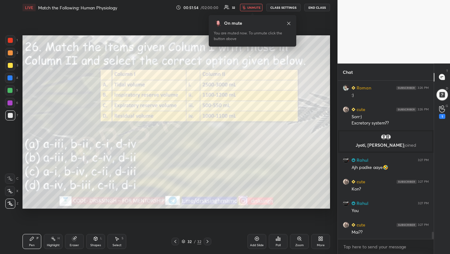
click at [254, 9] on span "unmute" at bounding box center [253, 7] width 13 height 4
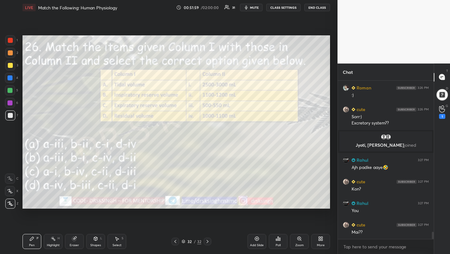
click at [315, 239] on div "More" at bounding box center [320, 241] width 19 height 15
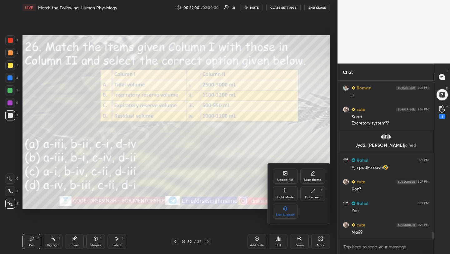
click at [286, 179] on div "Upload File" at bounding box center [285, 179] width 16 height 3
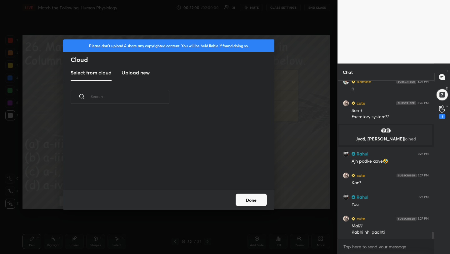
scroll to position [77, 201]
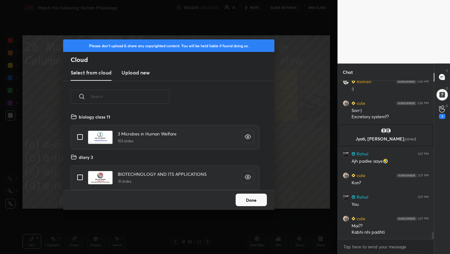
click at [142, 70] on h3 "Upload new" at bounding box center [136, 73] width 28 height 8
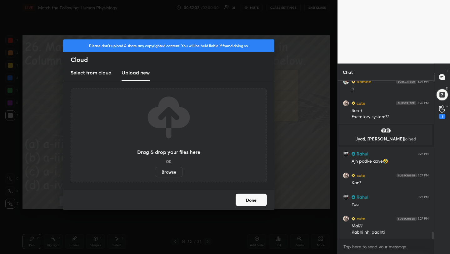
click at [173, 173] on label "Browse" at bounding box center [169, 172] width 28 height 10
click at [155, 173] on input "Browse" at bounding box center [155, 172] width 0 height 10
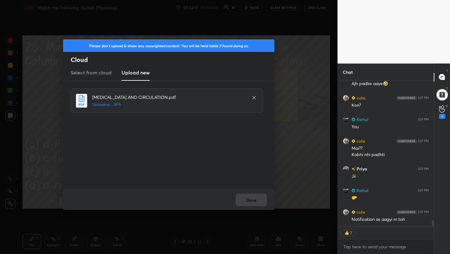
scroll to position [3448, 0]
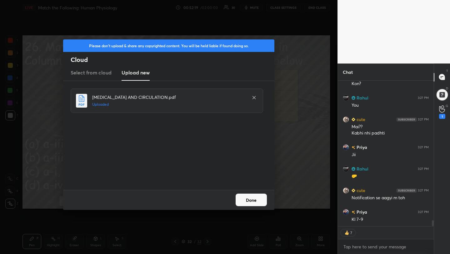
click at [242, 197] on button "Done" at bounding box center [251, 200] width 31 height 13
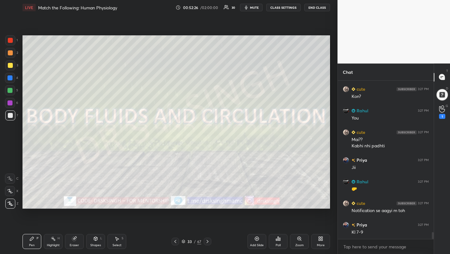
scroll to position [3457, 0]
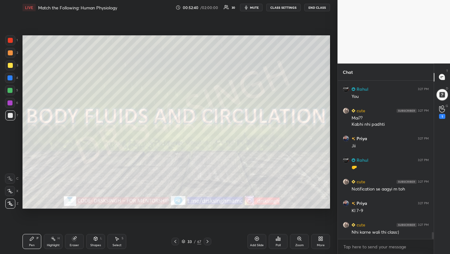
click at [261, 9] on button "mute" at bounding box center [251, 8] width 23 height 8
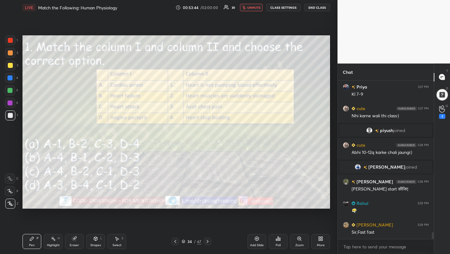
scroll to position [3506, 0]
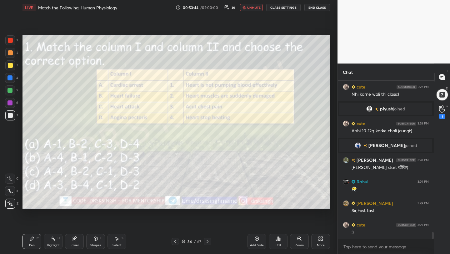
click at [252, 7] on span "unmute" at bounding box center [253, 7] width 13 height 4
click at [278, 239] on icon at bounding box center [278, 239] width 1 height 4
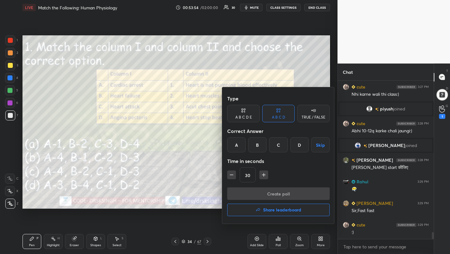
click at [233, 144] on div "A" at bounding box center [236, 144] width 18 height 15
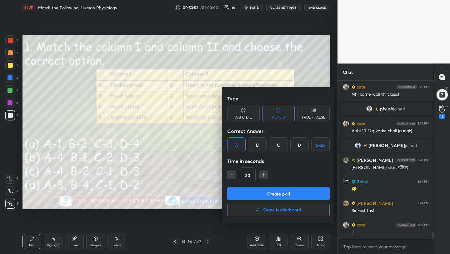
click at [257, 192] on button "Create poll" at bounding box center [278, 193] width 103 height 13
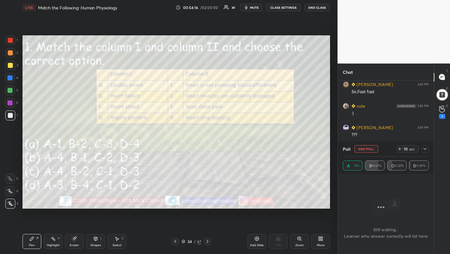
scroll to position [3646, 0]
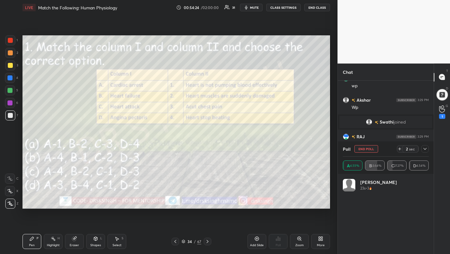
click at [367, 144] on div "Poll End Poll 2 sec" at bounding box center [386, 148] width 86 height 15
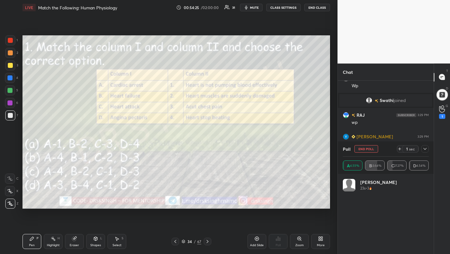
click at [361, 148] on div "Poll End Poll 1 sec" at bounding box center [386, 148] width 86 height 15
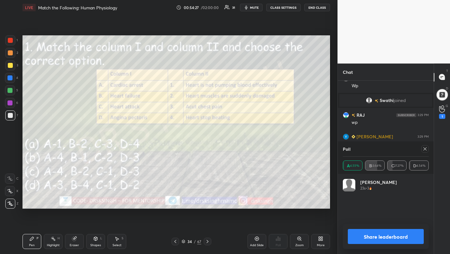
click at [426, 144] on div "Poll" at bounding box center [386, 148] width 86 height 15
click at [425, 149] on icon at bounding box center [425, 148] width 3 height 3
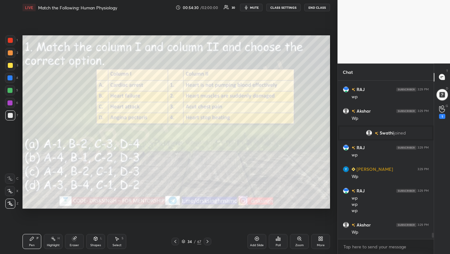
click at [283, 243] on div "Poll" at bounding box center [278, 241] width 19 height 15
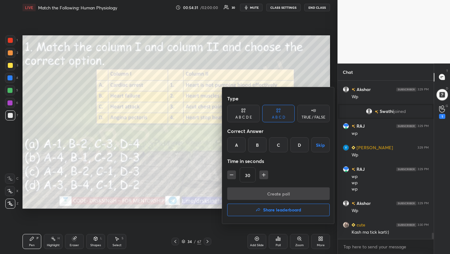
click at [261, 145] on div "B" at bounding box center [257, 144] width 18 height 15
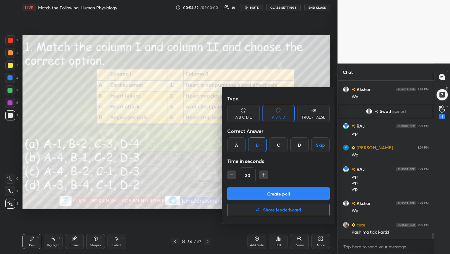
click at [267, 191] on button "Create poll" at bounding box center [278, 193] width 103 height 13
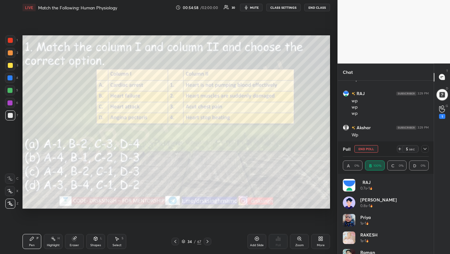
click at [256, 6] on span "mute" at bounding box center [254, 7] width 9 height 4
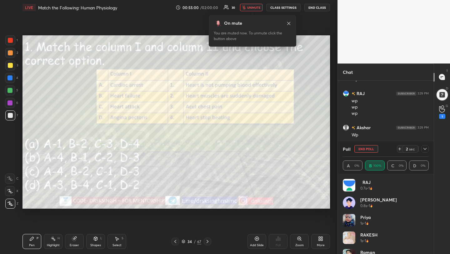
click at [361, 149] on button "End Poll" at bounding box center [367, 149] width 24 height 8
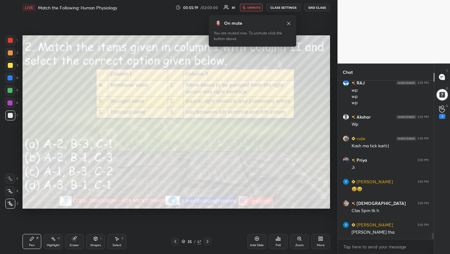
click at [279, 246] on div "Poll" at bounding box center [278, 245] width 5 height 3
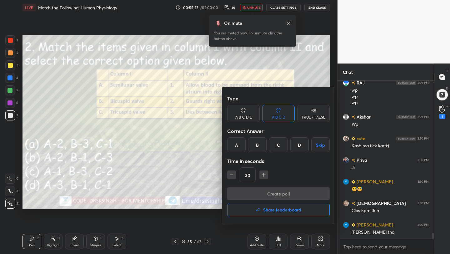
click at [234, 143] on div "A" at bounding box center [236, 144] width 18 height 15
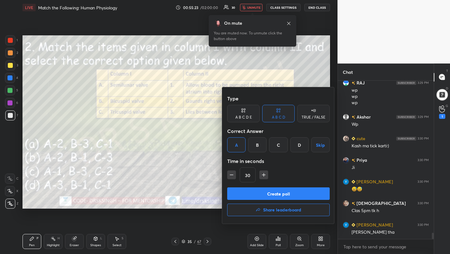
click at [256, 193] on button "Create poll" at bounding box center [278, 193] width 103 height 13
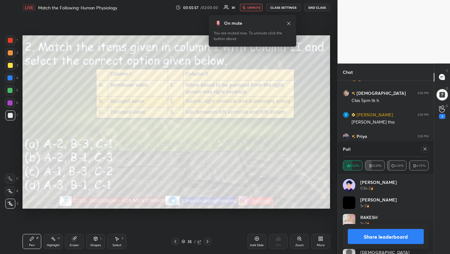
click at [250, 8] on span "unmute" at bounding box center [253, 7] width 13 height 4
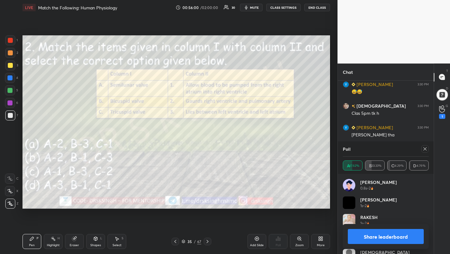
click at [424, 150] on icon at bounding box center [425, 148] width 5 height 5
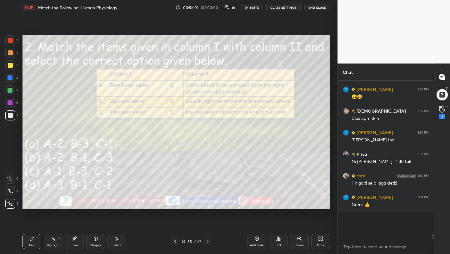
scroll to position [2, 2]
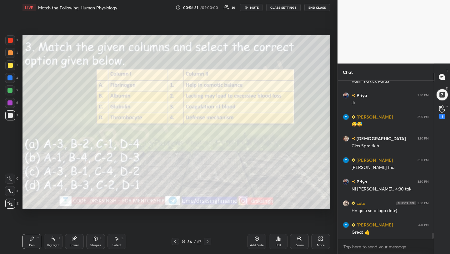
click at [283, 239] on div "Poll" at bounding box center [278, 241] width 19 height 15
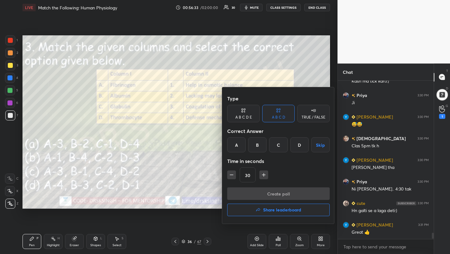
click at [279, 146] on div "C" at bounding box center [278, 144] width 18 height 15
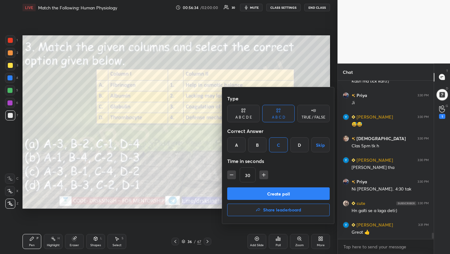
click at [279, 191] on button "Create poll" at bounding box center [278, 193] width 103 height 13
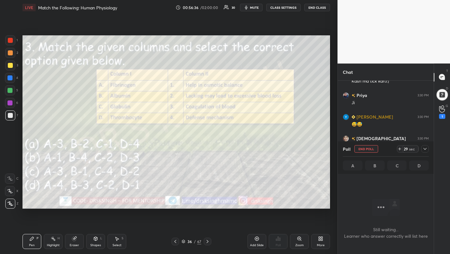
click at [256, 8] on span "mute" at bounding box center [254, 7] width 9 height 4
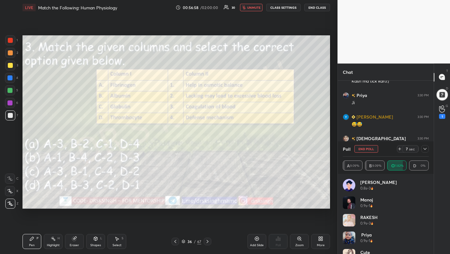
click at [248, 9] on button "unmute" at bounding box center [251, 8] width 23 height 8
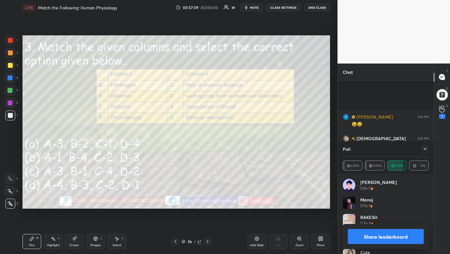
scroll to position [4003, 0]
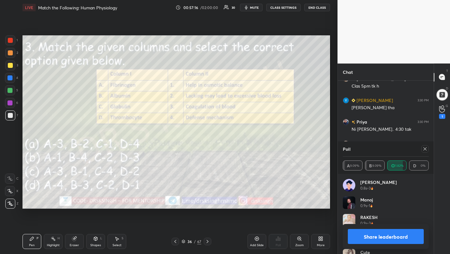
click at [426, 149] on icon at bounding box center [425, 148] width 5 height 5
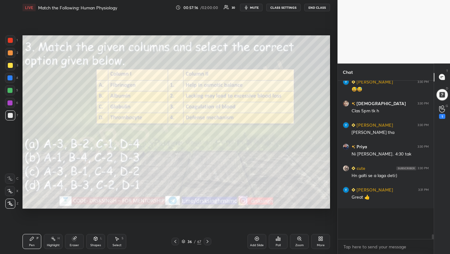
scroll to position [2, 2]
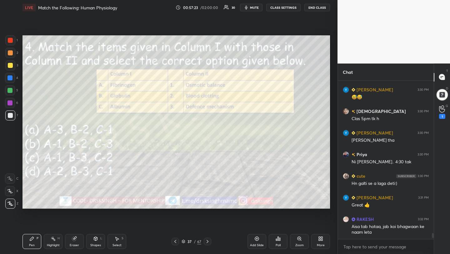
click at [278, 239] on icon at bounding box center [278, 239] width 1 height 4
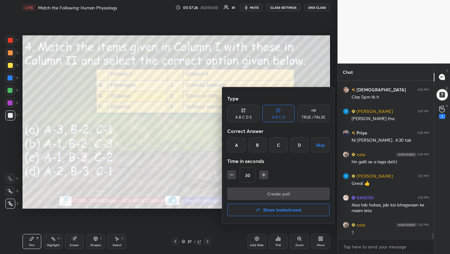
click at [298, 144] on div "D" at bounding box center [299, 144] width 18 height 15
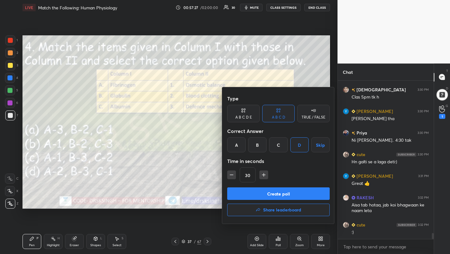
click at [298, 193] on button "Create poll" at bounding box center [278, 193] width 103 height 13
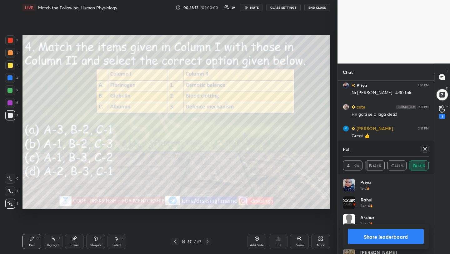
click at [425, 149] on icon at bounding box center [425, 148] width 3 height 3
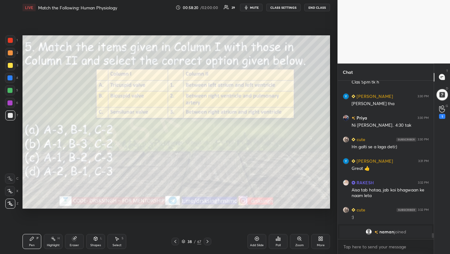
click at [250, 6] on button "mute" at bounding box center [251, 8] width 23 height 8
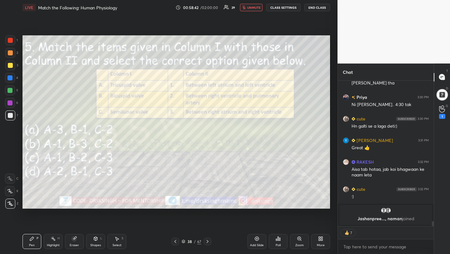
scroll to position [4015, 0]
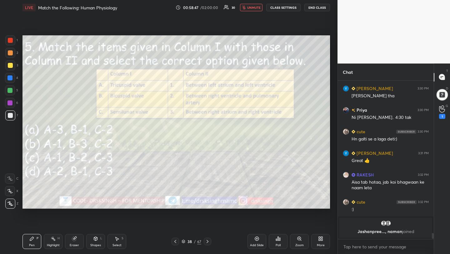
click at [280, 241] on div "Poll" at bounding box center [278, 241] width 19 height 15
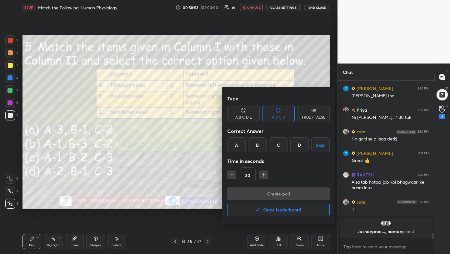
click at [237, 147] on div "A" at bounding box center [236, 144] width 18 height 15
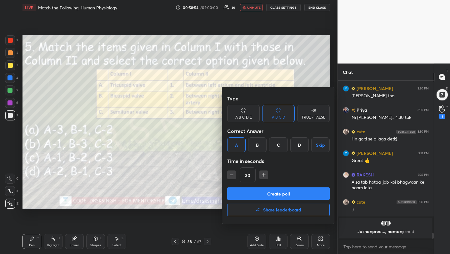
click at [275, 192] on button "Create poll" at bounding box center [278, 193] width 103 height 13
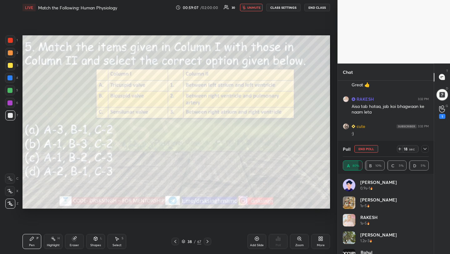
click at [241, 8] on button "unmute" at bounding box center [251, 8] width 23 height 8
click at [371, 150] on button "End Poll" at bounding box center [367, 149] width 24 height 8
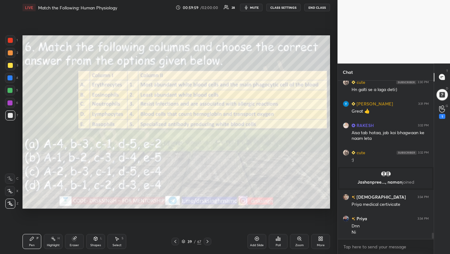
scroll to position [3904, 0]
click at [272, 245] on div "Poll" at bounding box center [278, 241] width 19 height 15
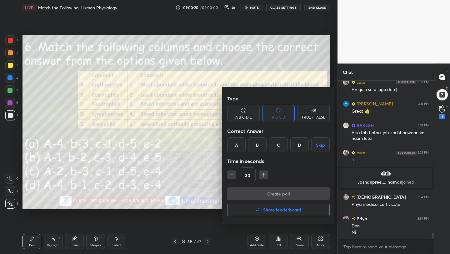
click at [235, 142] on div "A" at bounding box center [236, 144] width 18 height 15
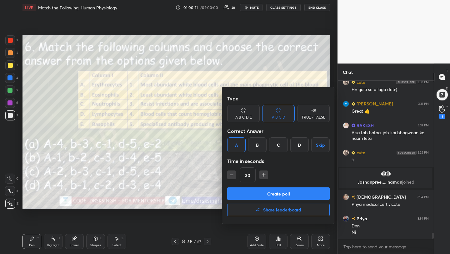
click at [259, 195] on button "Create poll" at bounding box center [278, 193] width 103 height 13
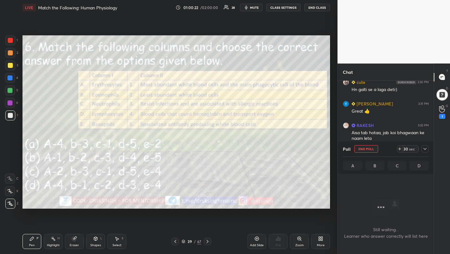
scroll to position [72, 94]
click at [256, 8] on span "mute" at bounding box center [254, 7] width 9 height 4
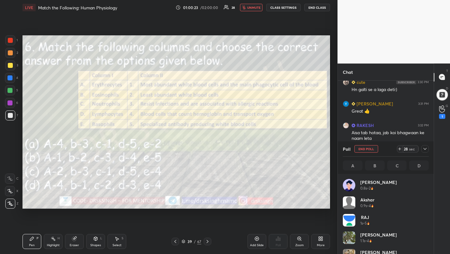
scroll to position [2, 2]
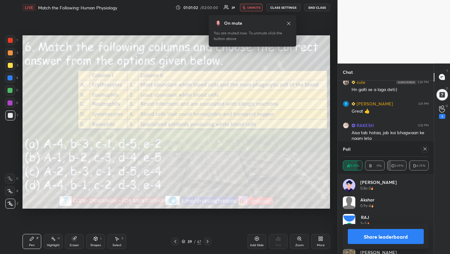
click at [262, 8] on button "unmute" at bounding box center [251, 8] width 23 height 8
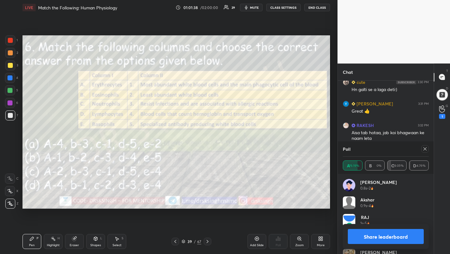
click at [425, 149] on icon at bounding box center [425, 148] width 3 height 3
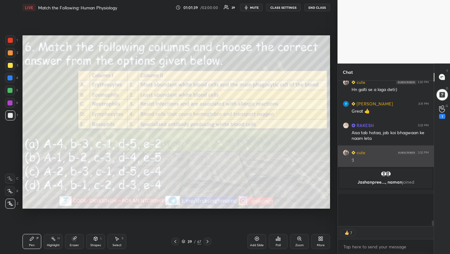
scroll to position [101, 94]
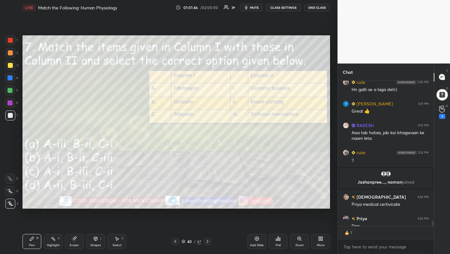
click at [273, 246] on div "Poll" at bounding box center [278, 241] width 19 height 15
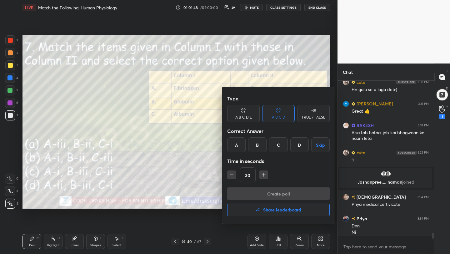
scroll to position [3904, 0]
click at [300, 147] on div "D" at bounding box center [299, 144] width 18 height 15
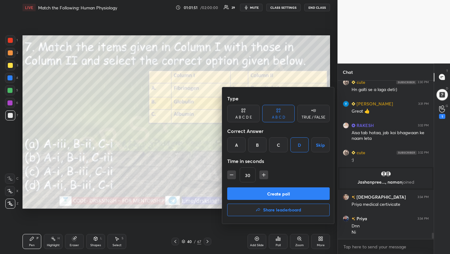
click at [296, 193] on button "Create poll" at bounding box center [278, 193] width 103 height 13
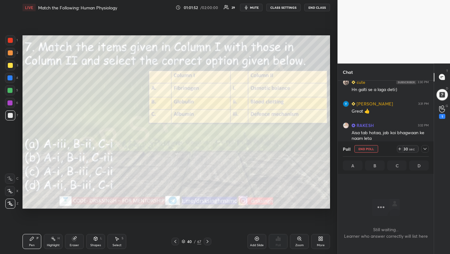
scroll to position [124, 94]
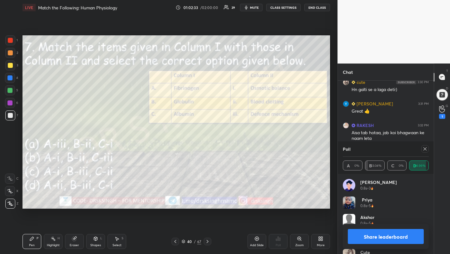
click at [424, 147] on icon at bounding box center [425, 148] width 5 height 5
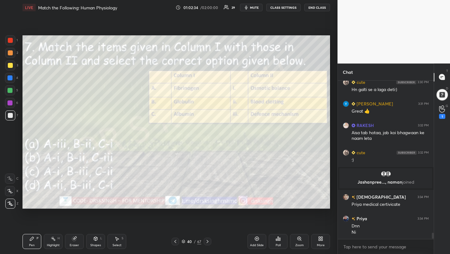
click at [254, 8] on span "mute" at bounding box center [254, 7] width 9 height 4
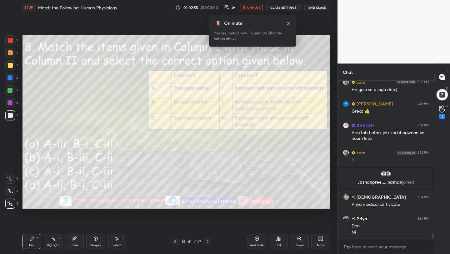
scroll to position [2, 2]
click at [248, 9] on span "unmute" at bounding box center [253, 7] width 13 height 4
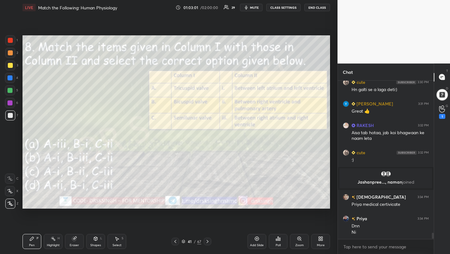
click at [279, 242] on div "Poll" at bounding box center [278, 241] width 19 height 15
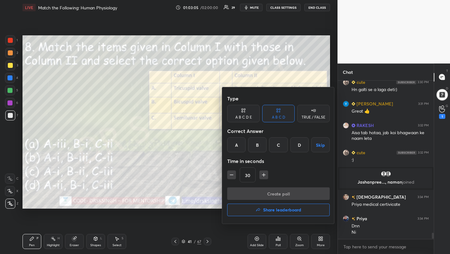
click at [238, 144] on div "A" at bounding box center [236, 144] width 18 height 15
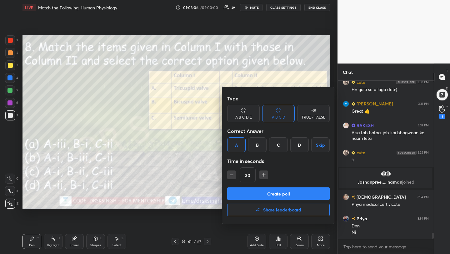
click at [262, 194] on button "Create poll" at bounding box center [278, 193] width 103 height 13
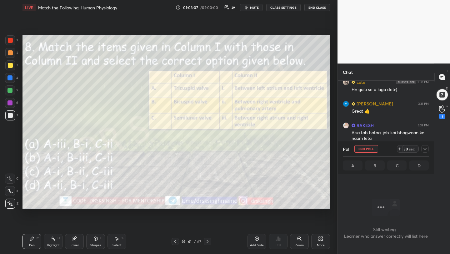
scroll to position [124, 94]
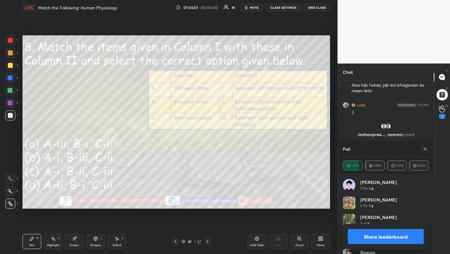
click at [424, 149] on icon at bounding box center [425, 148] width 5 height 5
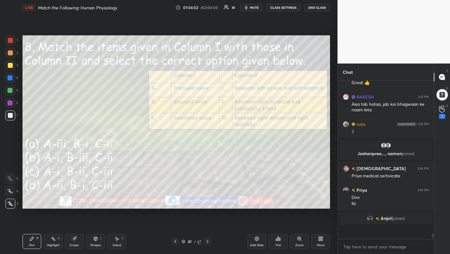
scroll to position [151, 94]
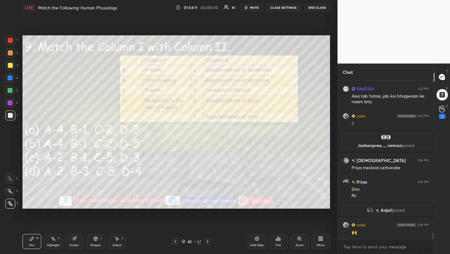
click at [277, 242] on div "Poll" at bounding box center [278, 241] width 19 height 15
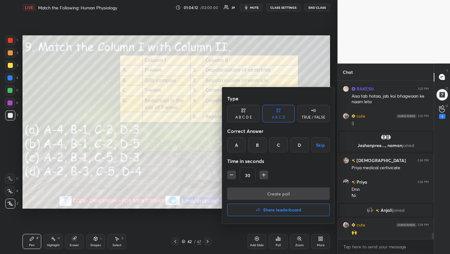
scroll to position [3944, 0]
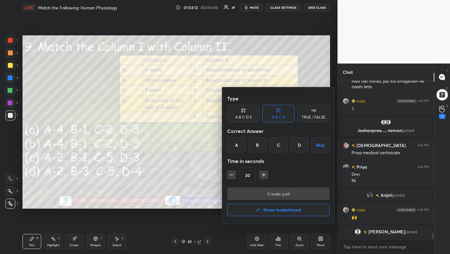
click at [238, 144] on div "A" at bounding box center [236, 144] width 18 height 15
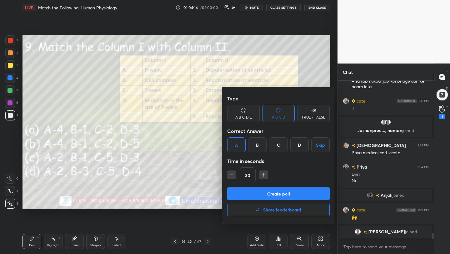
click at [262, 191] on button "Create poll" at bounding box center [278, 193] width 103 height 13
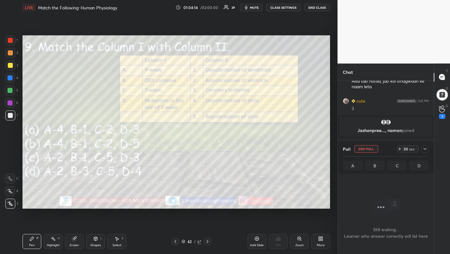
scroll to position [124, 94]
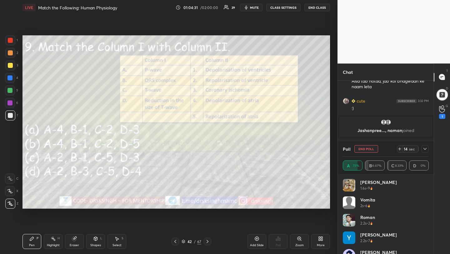
click at [252, 8] on span "mute" at bounding box center [254, 7] width 9 height 4
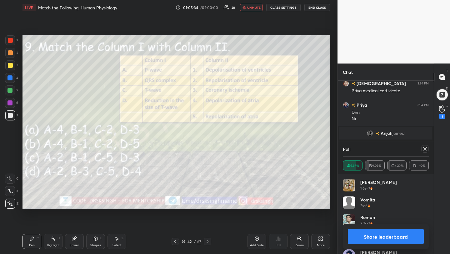
scroll to position [3991, 0]
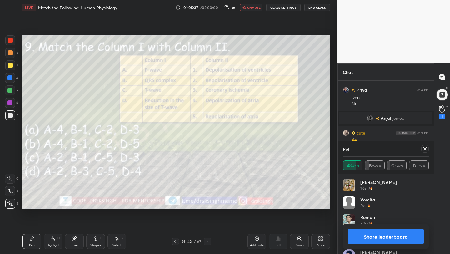
click at [256, 6] on span "unmute" at bounding box center [253, 7] width 13 height 4
click at [425, 148] on icon at bounding box center [425, 148] width 3 height 3
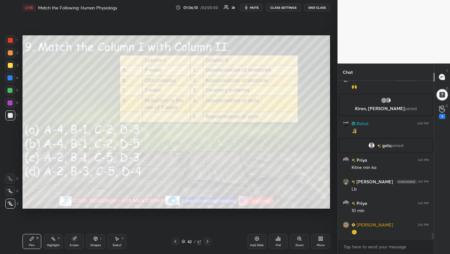
scroll to position [4060, 0]
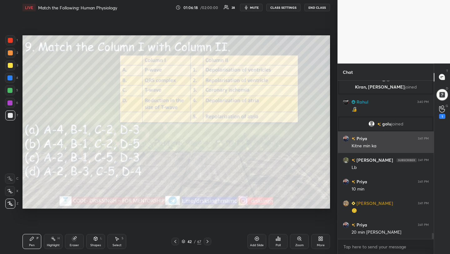
click at [344, 134] on div "1 2 3 4 5 6 7 C X Z C X Z E E Erase all H H LIVE Match the Following: Human Phy…" at bounding box center [225, 127] width 450 height 254
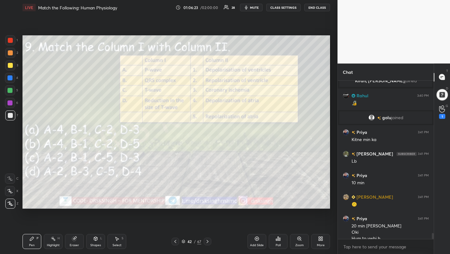
scroll to position [4072, 0]
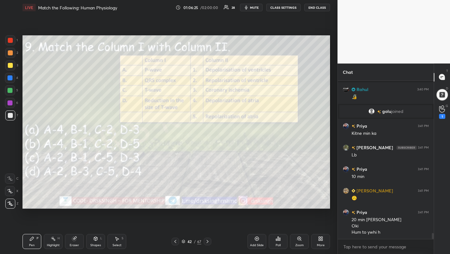
click at [285, 210] on div "Setting up your live class Poll for secs No correct answer Start poll" at bounding box center [176, 122] width 313 height 214
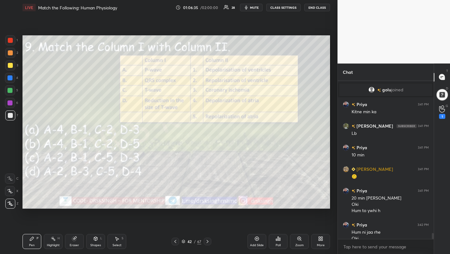
scroll to position [4100, 0]
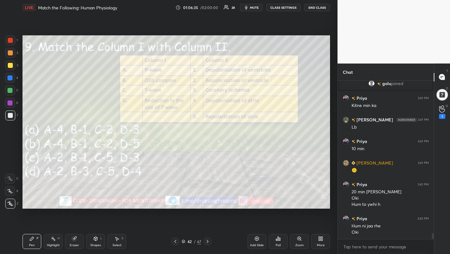
click at [253, 4] on button "mute" at bounding box center [251, 8] width 23 height 8
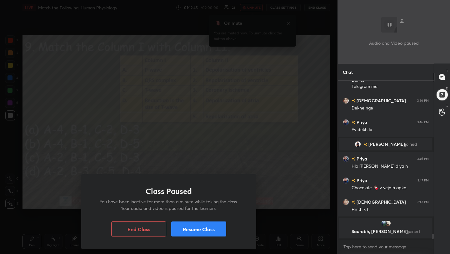
scroll to position [4582, 0]
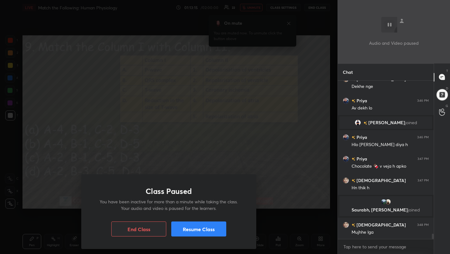
click at [219, 228] on button "Resume Class" at bounding box center [198, 228] width 55 height 15
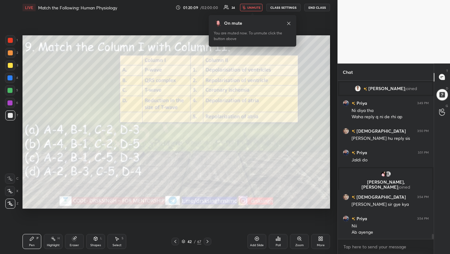
scroll to position [4758, 0]
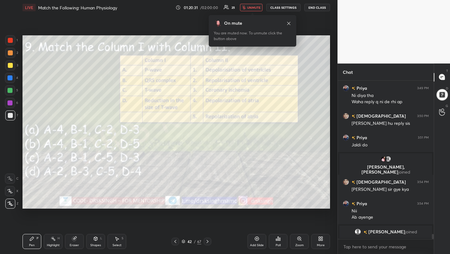
click at [258, 10] on button "unmute" at bounding box center [251, 8] width 23 height 8
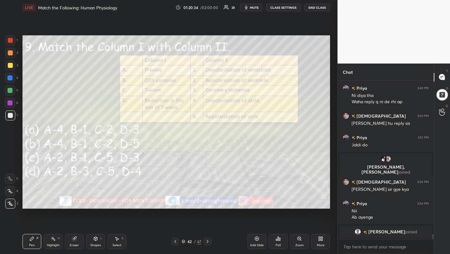
click at [254, 7] on span "mute" at bounding box center [254, 7] width 9 height 4
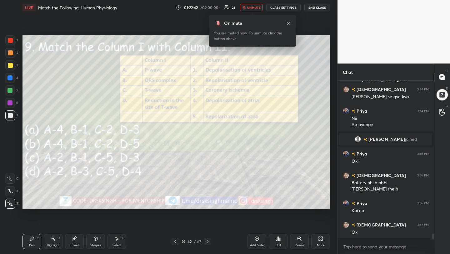
scroll to position [4860, 0]
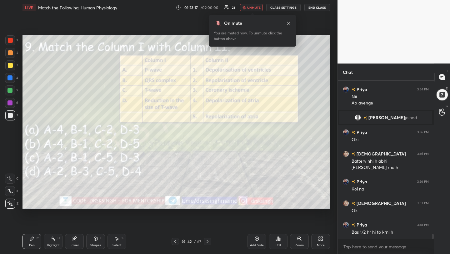
click at [249, 6] on span "unmute" at bounding box center [253, 7] width 13 height 4
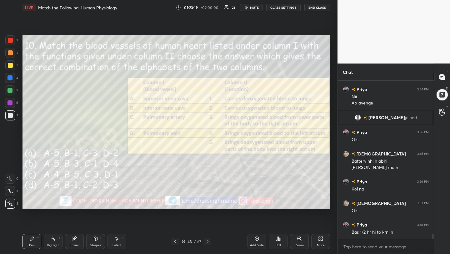
scroll to position [4881, 0]
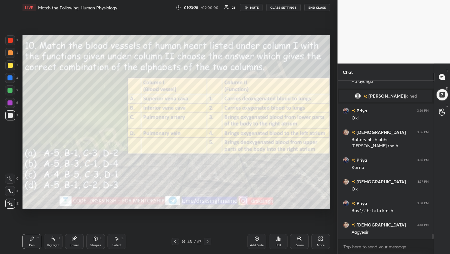
click at [278, 241] on div "Poll" at bounding box center [278, 241] width 19 height 15
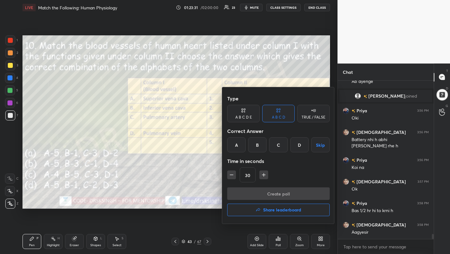
click at [187, 153] on div at bounding box center [225, 127] width 450 height 254
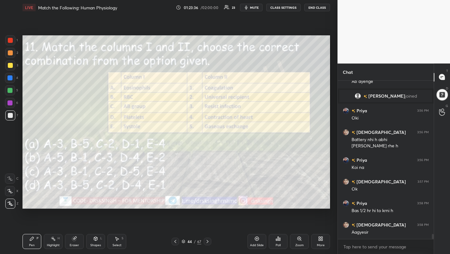
scroll to position [4903, 0]
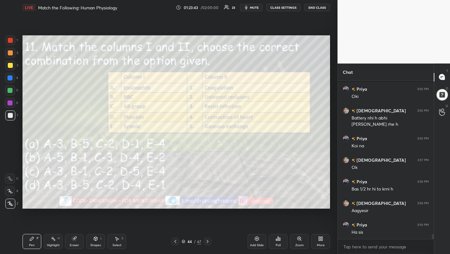
click at [276, 239] on icon at bounding box center [276, 240] width 1 height 2
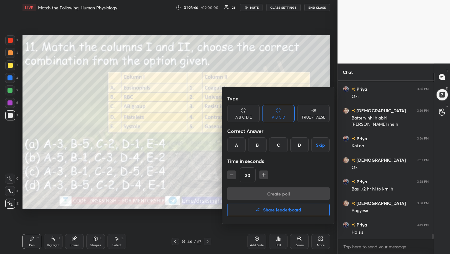
click at [239, 147] on div "A" at bounding box center [236, 144] width 18 height 15
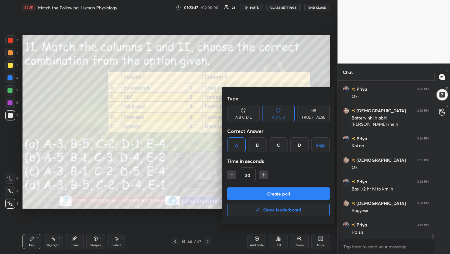
click at [260, 194] on button "Create poll" at bounding box center [278, 193] width 103 height 13
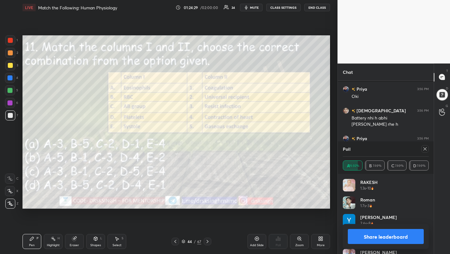
scroll to position [4951, 0]
click at [424, 151] on div at bounding box center [426, 149] width 8 height 8
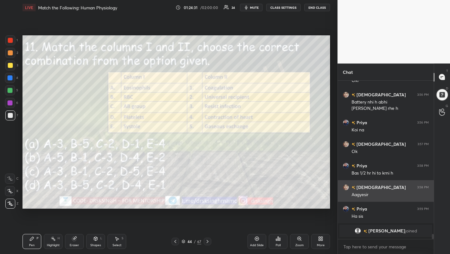
scroll to position [4918, 0]
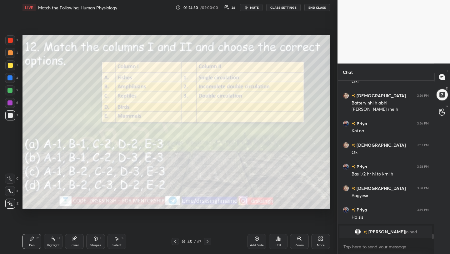
click at [277, 244] on div "Poll" at bounding box center [278, 245] width 5 height 3
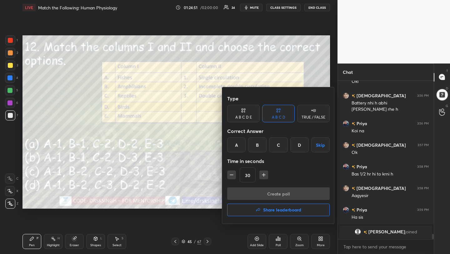
click at [278, 149] on div "C" at bounding box center [278, 144] width 18 height 15
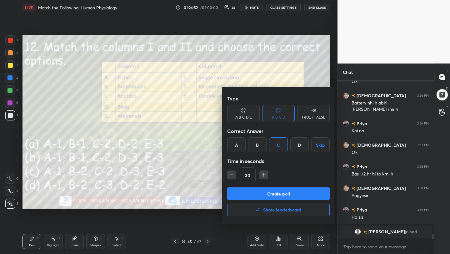
click at [283, 195] on button "Create poll" at bounding box center [278, 193] width 103 height 13
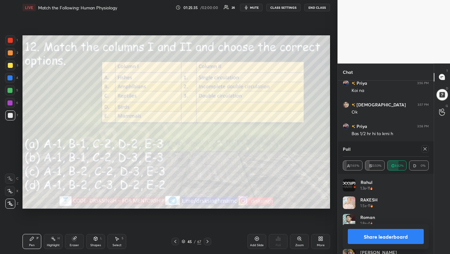
scroll to position [4926, 0]
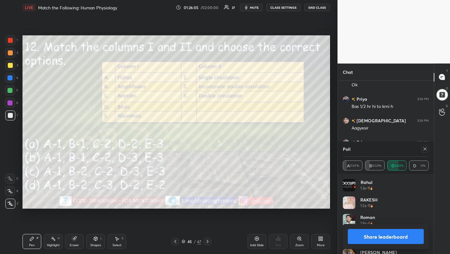
click at [426, 149] on icon at bounding box center [425, 148] width 5 height 5
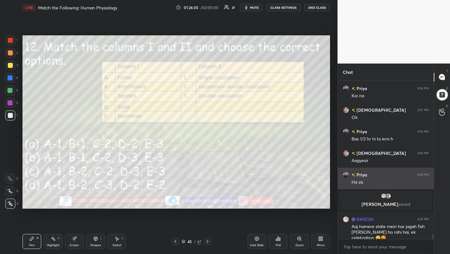
scroll to position [2, 2]
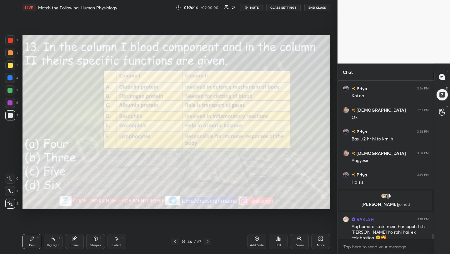
click at [279, 242] on div "Poll" at bounding box center [278, 241] width 19 height 15
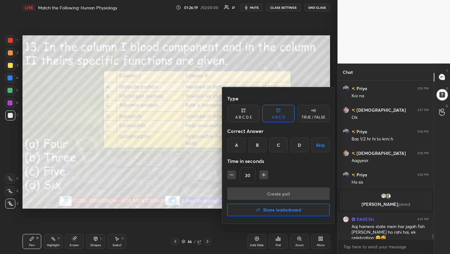
click at [236, 145] on div "A" at bounding box center [236, 144] width 18 height 15
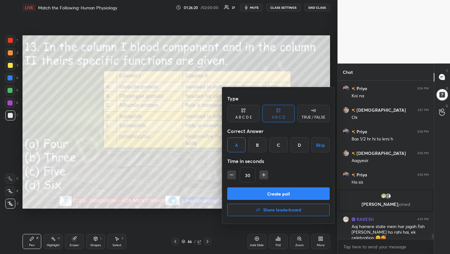
click at [265, 193] on button "Create poll" at bounding box center [278, 193] width 103 height 13
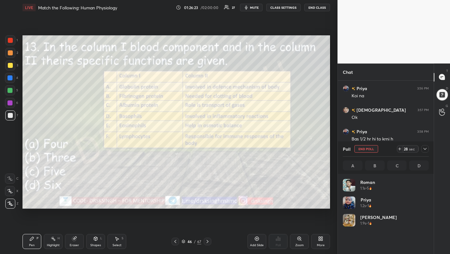
scroll to position [73, 84]
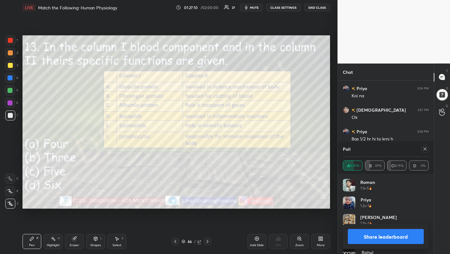
click at [425, 152] on div at bounding box center [426, 149] width 8 height 8
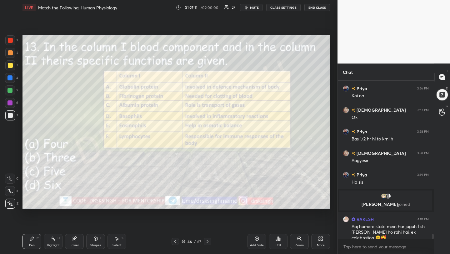
scroll to position [2, 2]
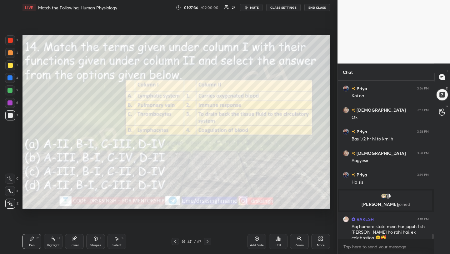
click at [281, 243] on div "Poll" at bounding box center [278, 241] width 19 height 15
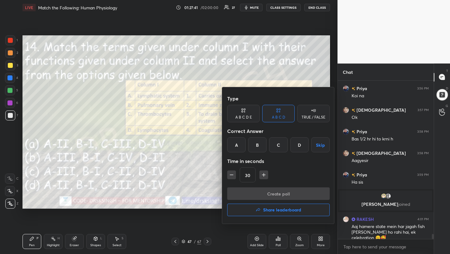
click at [261, 144] on div "B" at bounding box center [257, 144] width 18 height 15
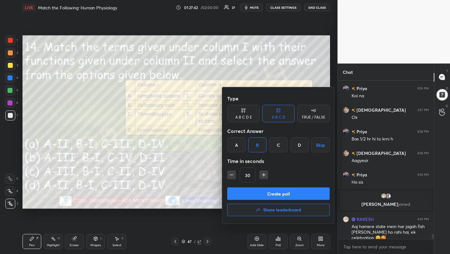
click at [265, 194] on button "Create poll" at bounding box center [278, 193] width 103 height 13
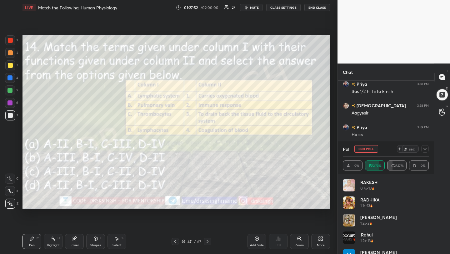
scroll to position [4948, 0]
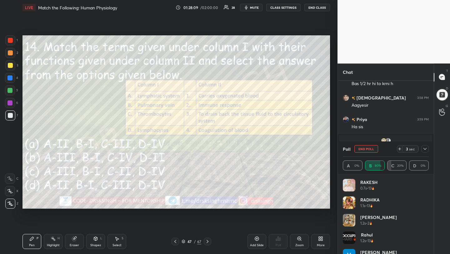
click at [372, 149] on button "End Poll" at bounding box center [367, 149] width 24 height 8
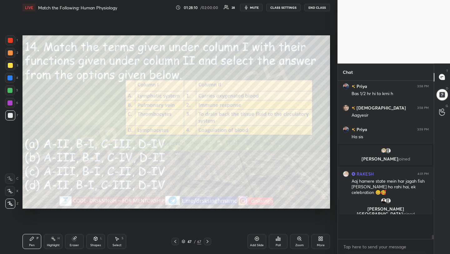
scroll to position [156, 94]
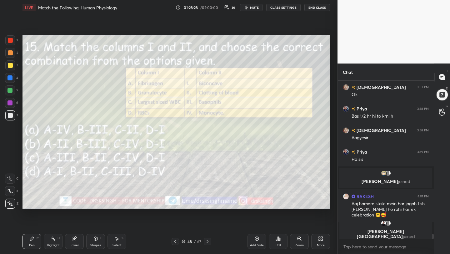
click at [271, 239] on div "Poll" at bounding box center [278, 241] width 19 height 15
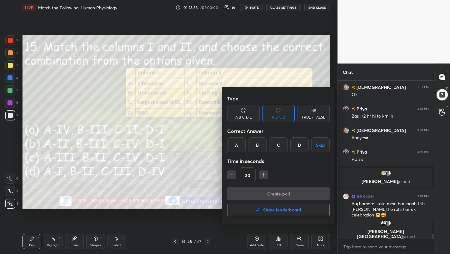
click at [260, 147] on div "B" at bounding box center [257, 144] width 18 height 15
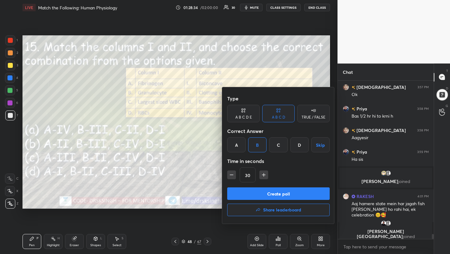
click at [270, 197] on button "Create poll" at bounding box center [278, 193] width 103 height 13
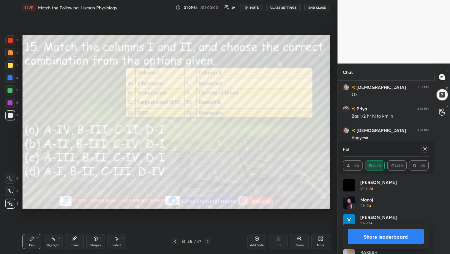
click at [424, 151] on div at bounding box center [426, 149] width 8 height 8
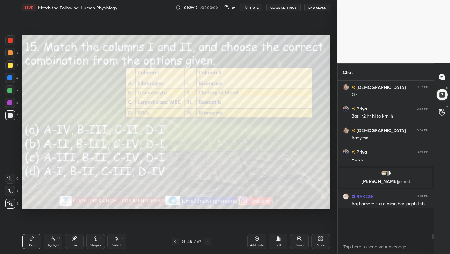
scroll to position [2, 2]
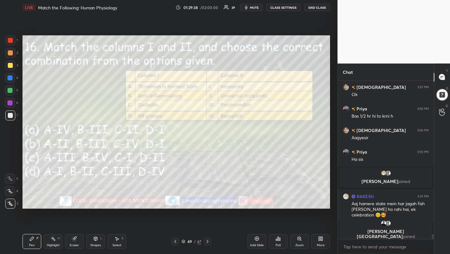
click at [279, 236] on icon at bounding box center [278, 238] width 5 height 5
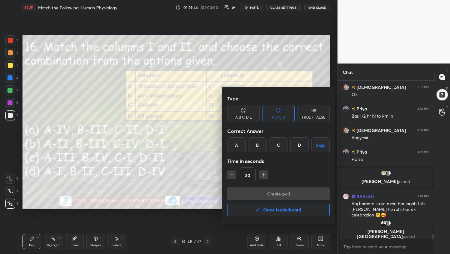
click at [278, 146] on div "C" at bounding box center [278, 144] width 18 height 15
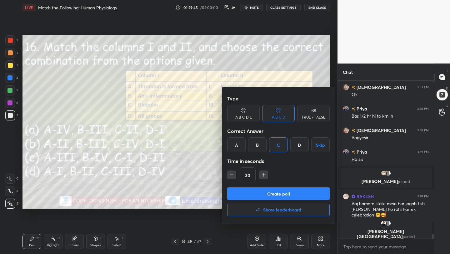
click at [280, 193] on button "Create poll" at bounding box center [278, 193] width 103 height 13
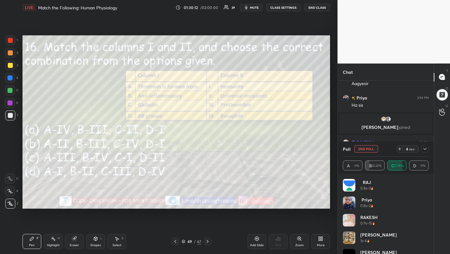
scroll to position [4974, 0]
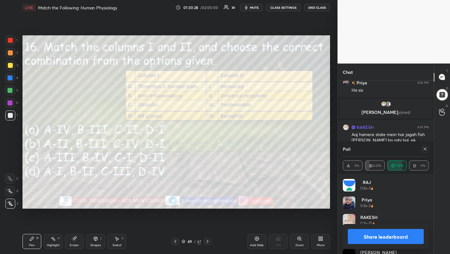
click at [427, 148] on icon at bounding box center [425, 148] width 5 height 5
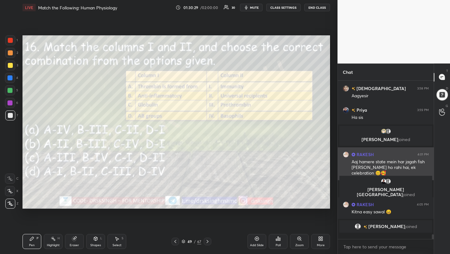
scroll to position [4941, 0]
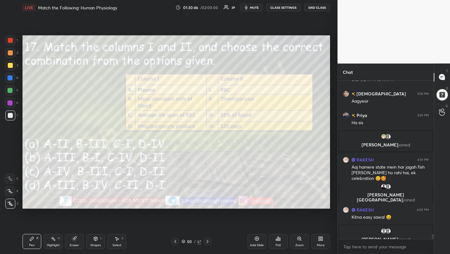
click at [278, 237] on icon at bounding box center [278, 239] width 1 height 4
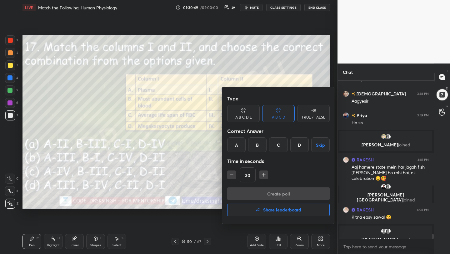
click at [257, 144] on div "B" at bounding box center [257, 144] width 18 height 15
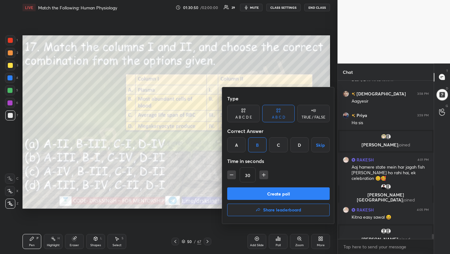
click at [275, 191] on button "Create poll" at bounding box center [278, 193] width 103 height 13
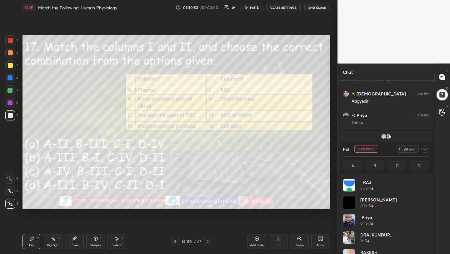
scroll to position [73, 84]
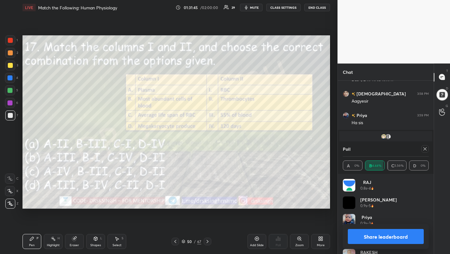
click at [425, 149] on icon at bounding box center [425, 148] width 3 height 3
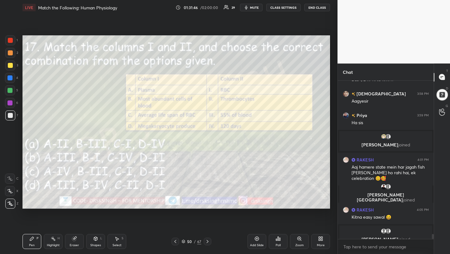
scroll to position [2, 2]
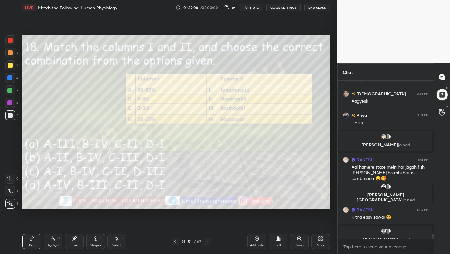
click at [281, 241] on div "Poll" at bounding box center [278, 241] width 19 height 15
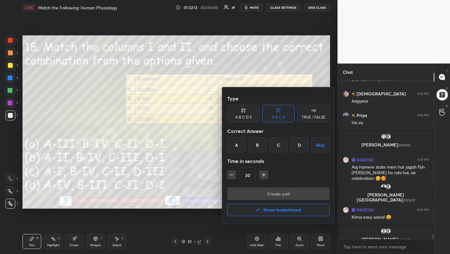
click at [258, 139] on div "B" at bounding box center [257, 144] width 18 height 15
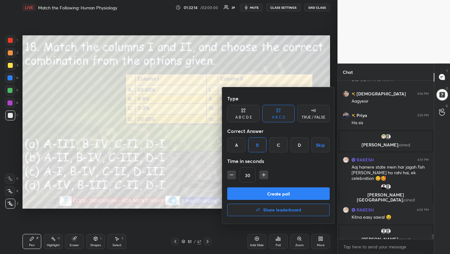
click at [279, 192] on button "Create poll" at bounding box center [278, 193] width 103 height 13
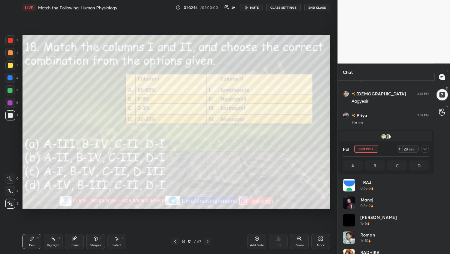
scroll to position [73, 84]
click at [360, 148] on button "End Poll" at bounding box center [367, 149] width 24 height 8
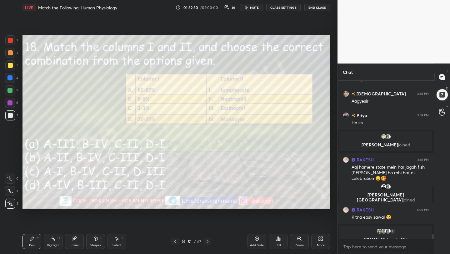
scroll to position [4954, 0]
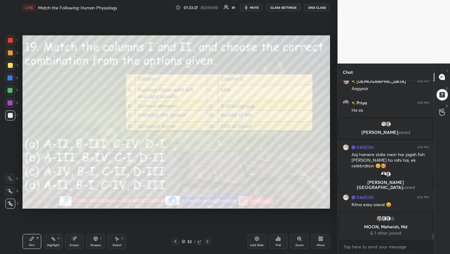
click at [277, 240] on icon at bounding box center [276, 240] width 1 height 2
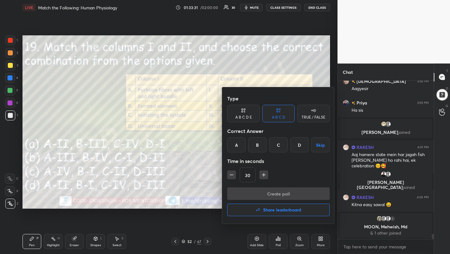
click at [258, 141] on div "B" at bounding box center [257, 144] width 18 height 15
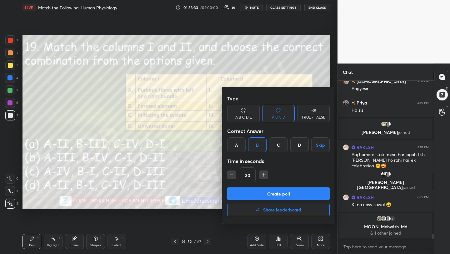
click at [269, 194] on button "Create poll" at bounding box center [278, 193] width 103 height 13
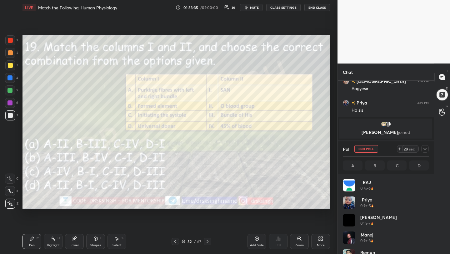
scroll to position [73, 84]
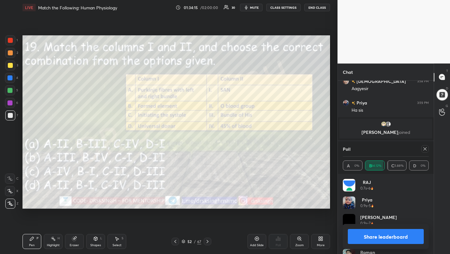
click at [425, 148] on icon at bounding box center [425, 148] width 3 height 3
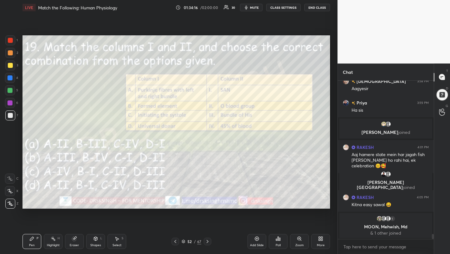
scroll to position [104, 94]
click at [273, 240] on div "Poll" at bounding box center [278, 241] width 19 height 15
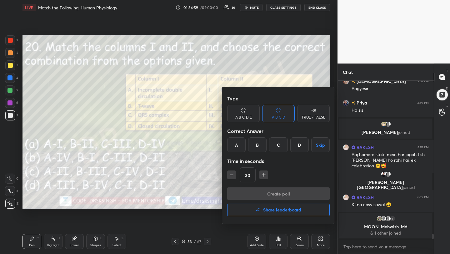
click at [278, 145] on div "C" at bounding box center [278, 144] width 18 height 15
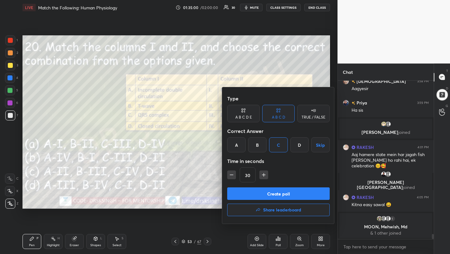
click at [277, 194] on button "Create poll" at bounding box center [278, 193] width 103 height 13
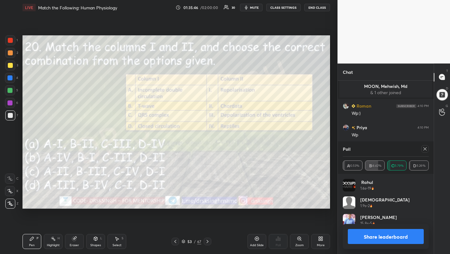
scroll to position [5103, 0]
click at [423, 148] on icon at bounding box center [425, 148] width 5 height 5
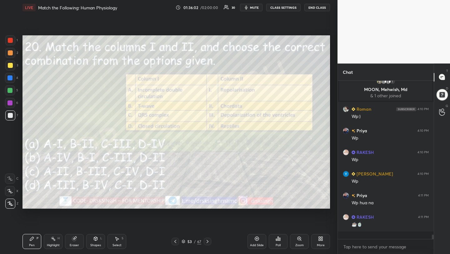
scroll to position [5071, 0]
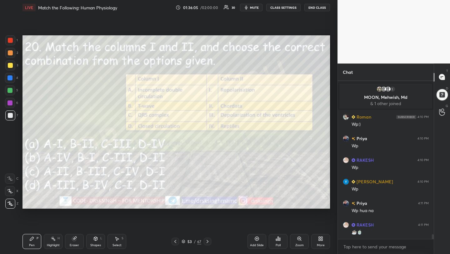
click at [281, 244] on div "Poll" at bounding box center [278, 241] width 19 height 15
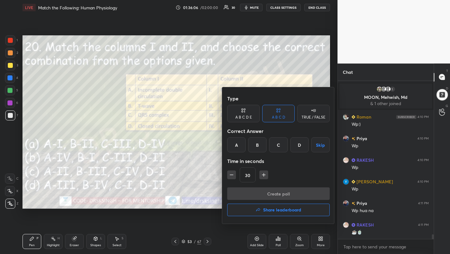
click at [258, 148] on div "B" at bounding box center [257, 144] width 18 height 15
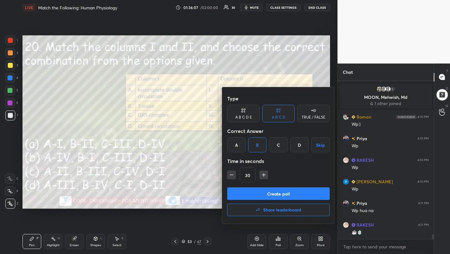
click at [275, 197] on button "Create poll" at bounding box center [278, 193] width 103 height 13
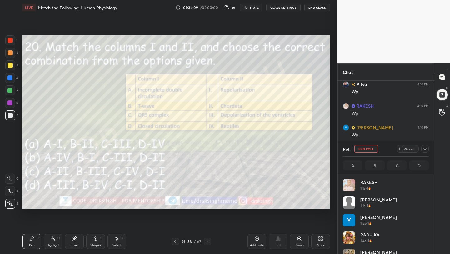
scroll to position [73, 84]
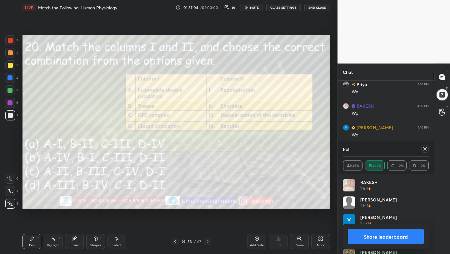
click at [426, 148] on icon at bounding box center [425, 148] width 3 height 3
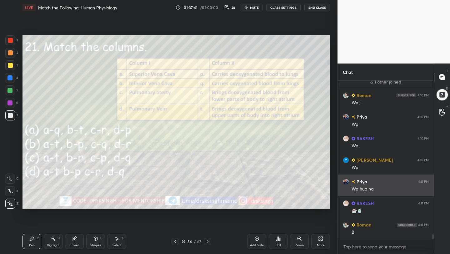
scroll to position [5108, 0]
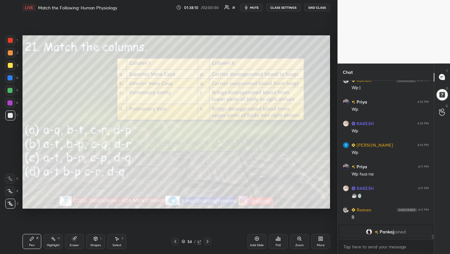
click at [286, 239] on div "Poll" at bounding box center [278, 241] width 19 height 15
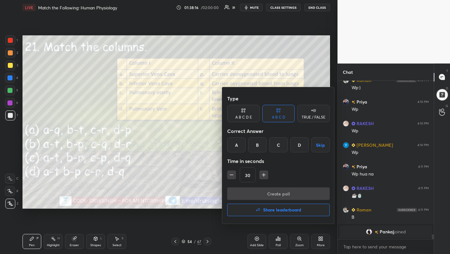
click at [213, 171] on div at bounding box center [225, 127] width 450 height 254
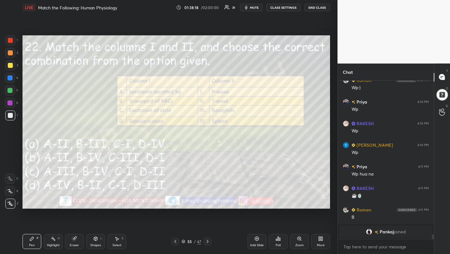
click at [280, 247] on div "Poll" at bounding box center [278, 245] width 5 height 3
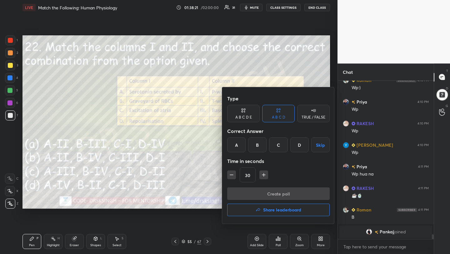
click at [280, 138] on div "C" at bounding box center [278, 144] width 18 height 15
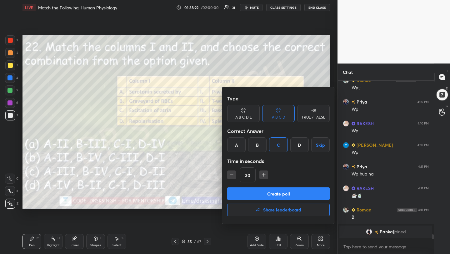
click at [275, 192] on button "Create poll" at bounding box center [278, 193] width 103 height 13
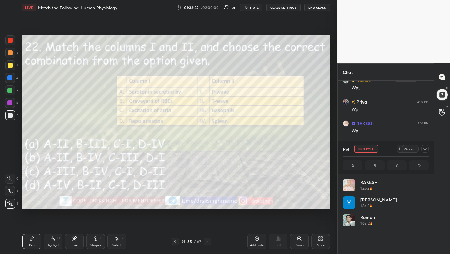
scroll to position [73, 84]
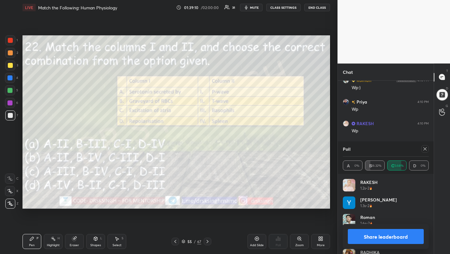
click at [426, 147] on icon at bounding box center [425, 148] width 5 height 5
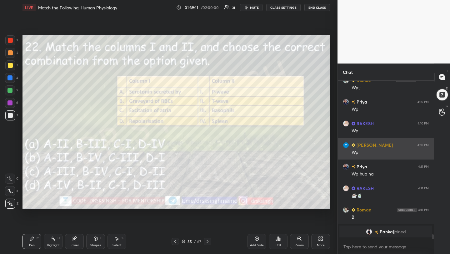
scroll to position [156, 94]
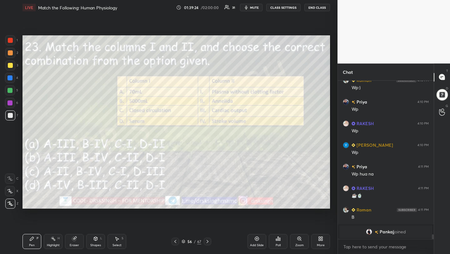
click at [273, 250] on div "Poll" at bounding box center [278, 241] width 19 height 35
click at [279, 241] on icon at bounding box center [278, 238] width 5 height 5
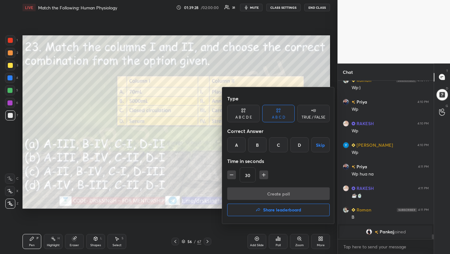
click at [294, 143] on div "D" at bounding box center [299, 144] width 18 height 15
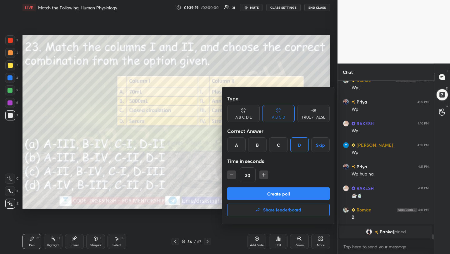
click at [285, 188] on button "Create poll" at bounding box center [278, 193] width 103 height 13
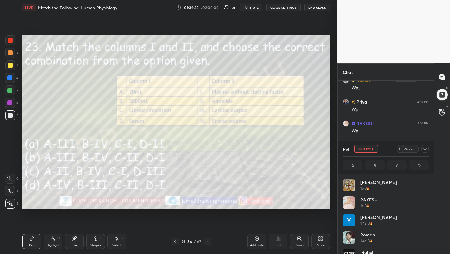
scroll to position [73, 84]
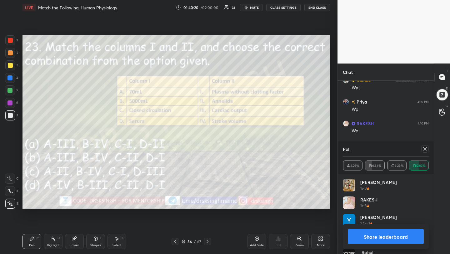
click at [427, 147] on icon at bounding box center [425, 148] width 5 height 5
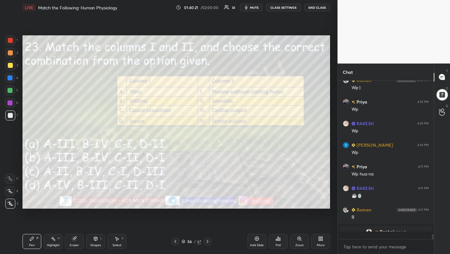
scroll to position [104, 94]
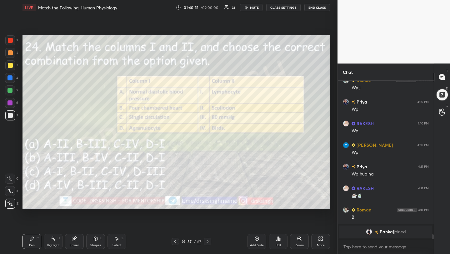
click at [248, 8] on icon "button" at bounding box center [246, 8] width 3 height 4
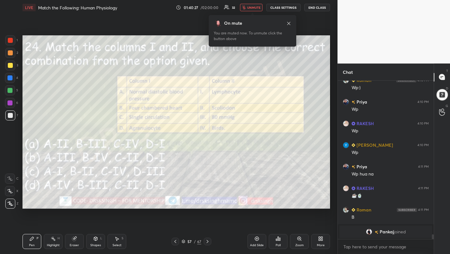
click at [277, 247] on div "Poll" at bounding box center [278, 241] width 19 height 15
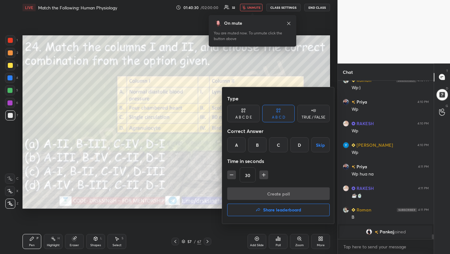
click at [261, 144] on div "B" at bounding box center [257, 144] width 18 height 15
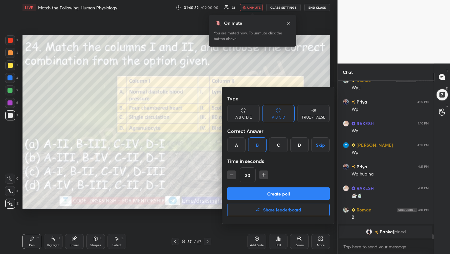
click at [271, 192] on button "Create poll" at bounding box center [278, 193] width 103 height 13
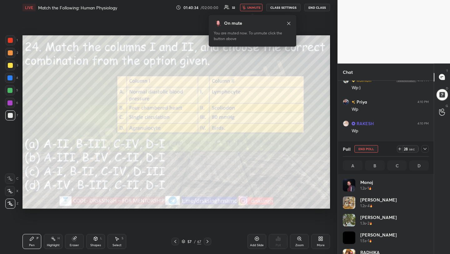
scroll to position [73, 84]
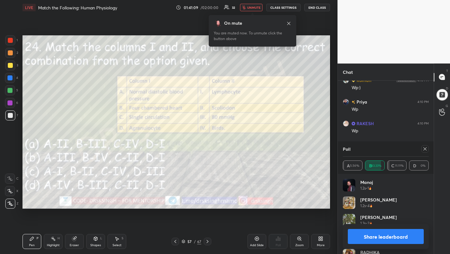
click at [250, 5] on button "unmute" at bounding box center [251, 8] width 23 height 8
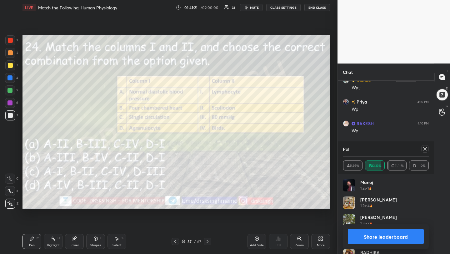
click at [427, 149] on icon at bounding box center [425, 148] width 5 height 5
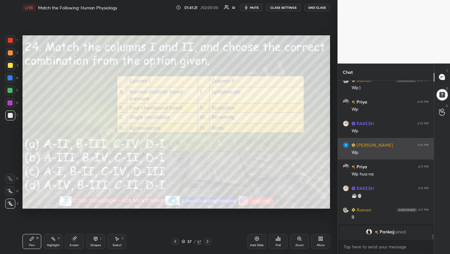
scroll to position [104, 94]
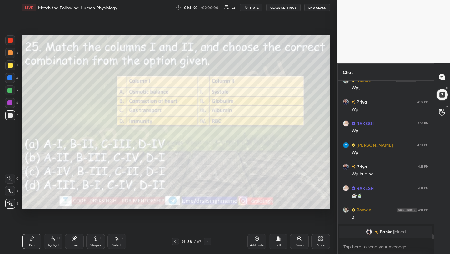
click at [283, 249] on div "Poll" at bounding box center [278, 241] width 19 height 35
click at [280, 244] on div "Poll" at bounding box center [278, 245] width 5 height 3
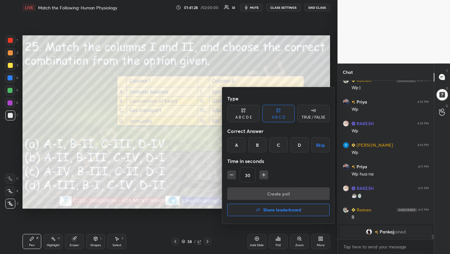
click at [298, 145] on div "D" at bounding box center [299, 144] width 18 height 15
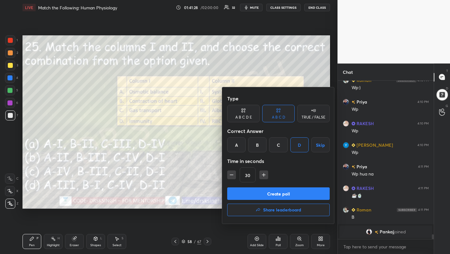
scroll to position [5115, 0]
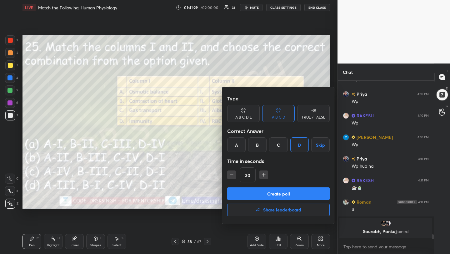
click at [277, 193] on button "Create poll" at bounding box center [278, 193] width 103 height 13
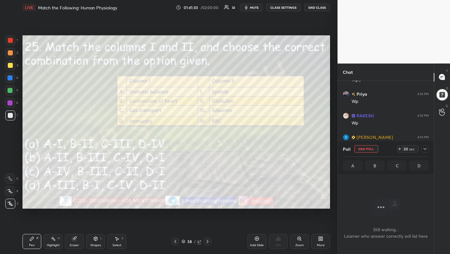
scroll to position [124, 94]
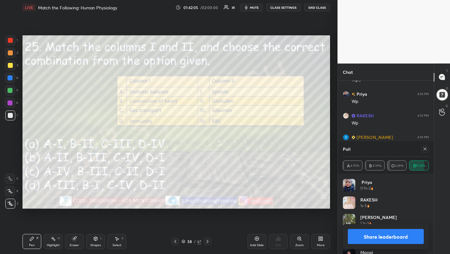
click at [424, 148] on icon at bounding box center [425, 148] width 5 height 5
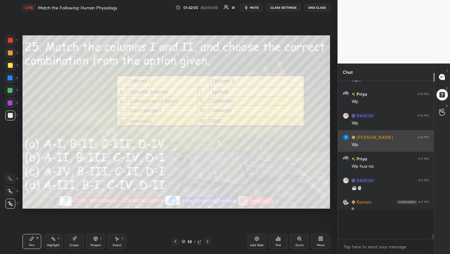
scroll to position [153, 94]
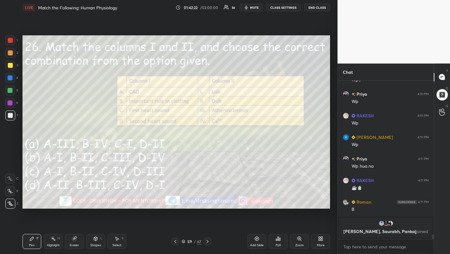
click at [278, 242] on div "Poll" at bounding box center [278, 241] width 19 height 15
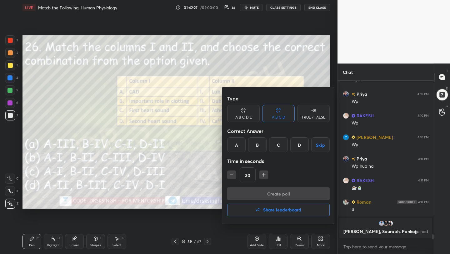
click at [236, 146] on div "A" at bounding box center [236, 144] width 18 height 15
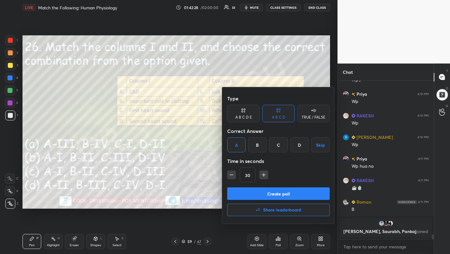
click at [251, 194] on button "Create poll" at bounding box center [278, 193] width 103 height 13
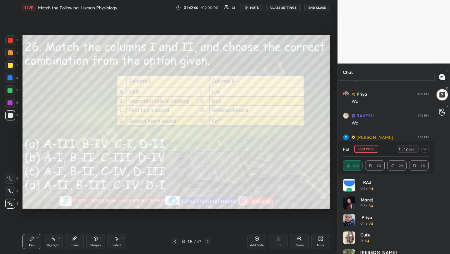
scroll to position [5115, 0]
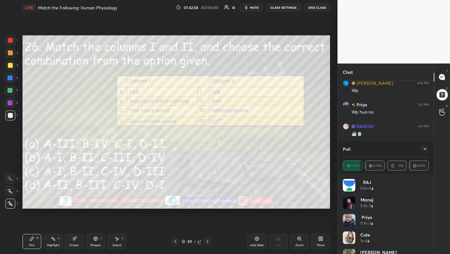
click at [374, 149] on div "Poll" at bounding box center [386, 148] width 86 height 15
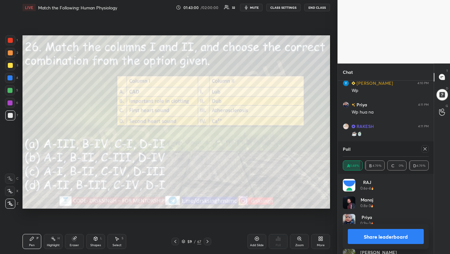
click at [425, 147] on icon at bounding box center [425, 148] width 5 height 5
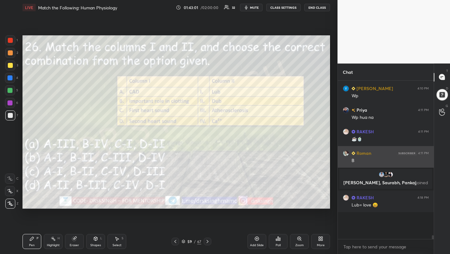
scroll to position [2, 2]
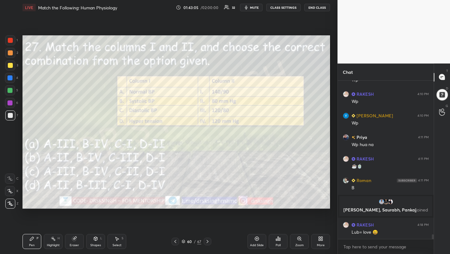
click at [277, 241] on icon at bounding box center [278, 238] width 5 height 5
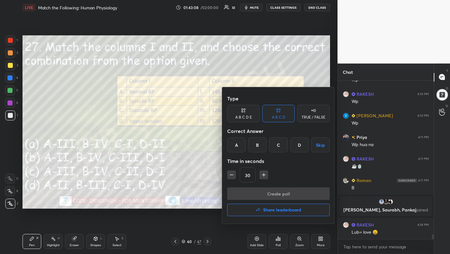
click at [276, 146] on div "C" at bounding box center [278, 144] width 18 height 15
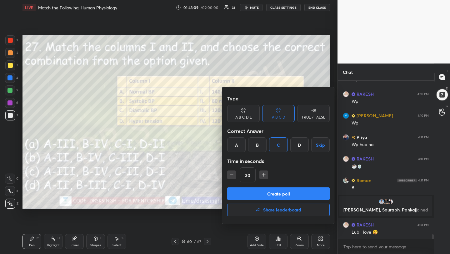
click at [275, 195] on button "Create poll" at bounding box center [278, 193] width 103 height 13
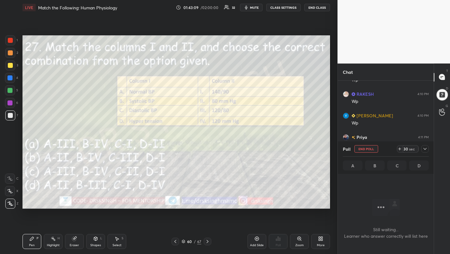
scroll to position [72, 94]
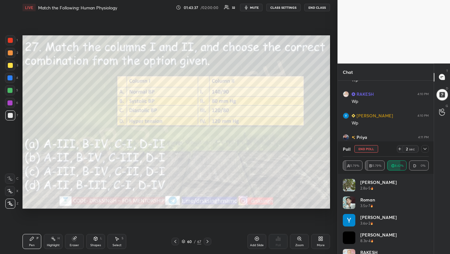
click at [368, 150] on button "End Poll" at bounding box center [367, 149] width 24 height 8
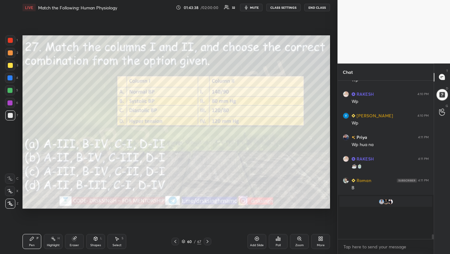
scroll to position [134, 94]
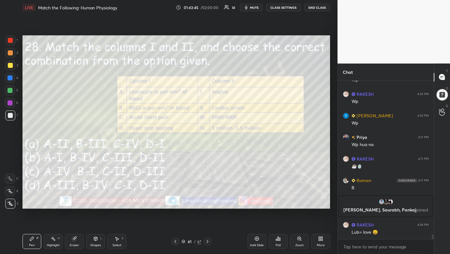
click at [279, 240] on icon at bounding box center [278, 238] width 5 height 5
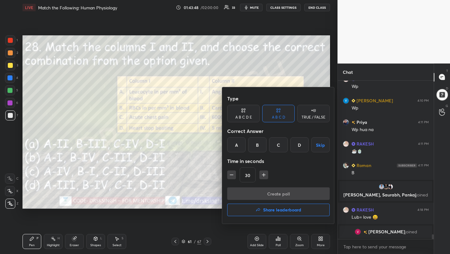
click at [304, 140] on div "D" at bounding box center [299, 144] width 18 height 15
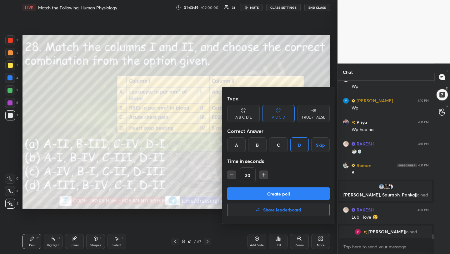
click at [284, 191] on button "Create poll" at bounding box center [278, 193] width 103 height 13
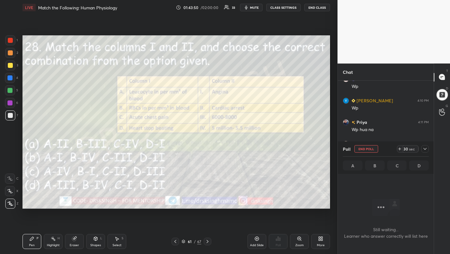
click at [254, 5] on span "mute" at bounding box center [254, 7] width 9 height 4
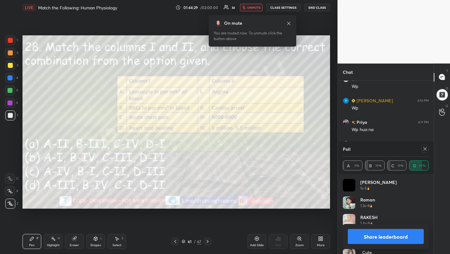
click at [425, 150] on icon at bounding box center [425, 148] width 5 height 5
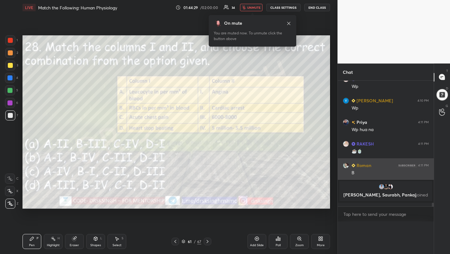
scroll to position [82, 94]
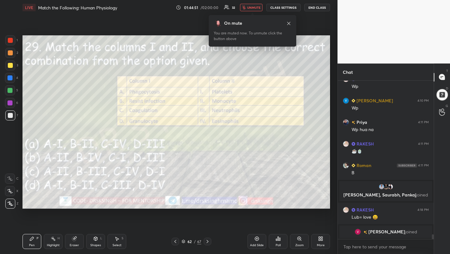
click at [281, 243] on div "Poll" at bounding box center [278, 241] width 19 height 15
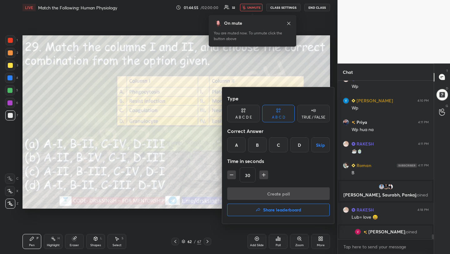
click at [256, 144] on div "B" at bounding box center [257, 144] width 18 height 15
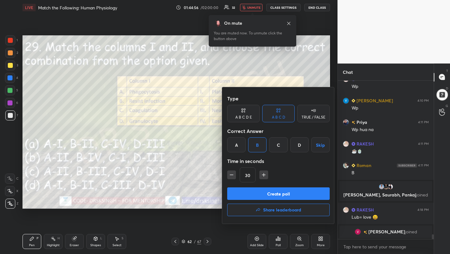
click at [269, 192] on button "Create poll" at bounding box center [278, 193] width 103 height 13
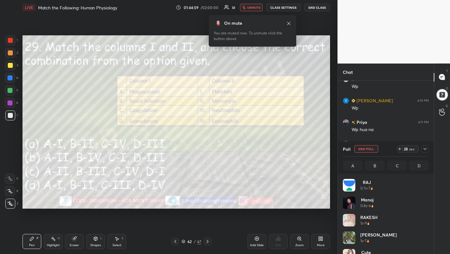
scroll to position [73, 84]
click at [251, 8] on span "unmute" at bounding box center [253, 7] width 13 height 4
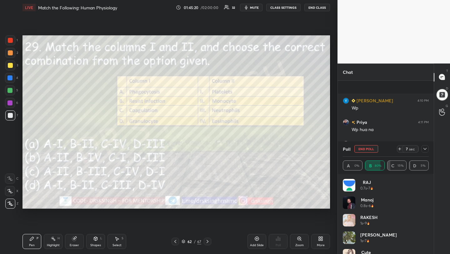
scroll to position [5138, 0]
click at [361, 151] on button "End Poll" at bounding box center [367, 149] width 24 height 8
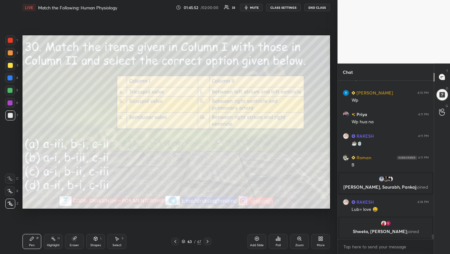
scroll to position [2, 2]
click at [279, 245] on div "Poll" at bounding box center [278, 245] width 5 height 3
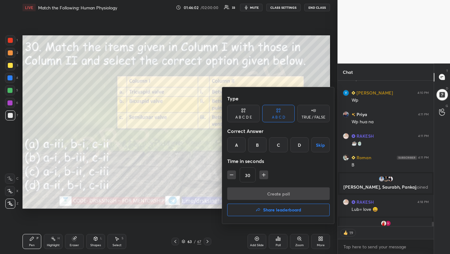
click at [243, 143] on div "A" at bounding box center [236, 144] width 18 height 15
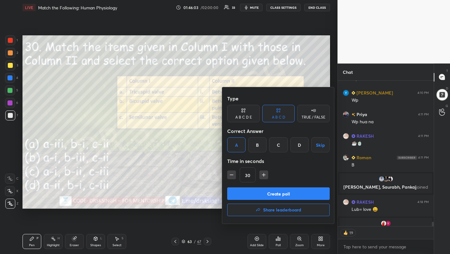
click at [253, 189] on button "Create poll" at bounding box center [278, 193] width 103 height 13
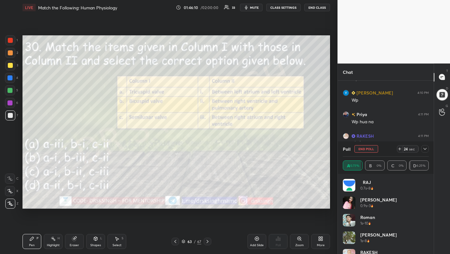
scroll to position [5138, 0]
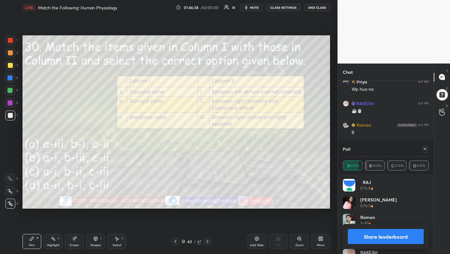
click at [422, 147] on div at bounding box center [426, 149] width 8 height 8
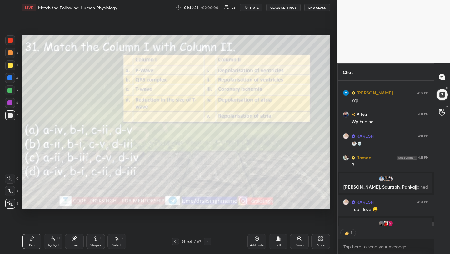
scroll to position [2, 2]
click at [278, 245] on div "Poll" at bounding box center [278, 245] width 5 height 3
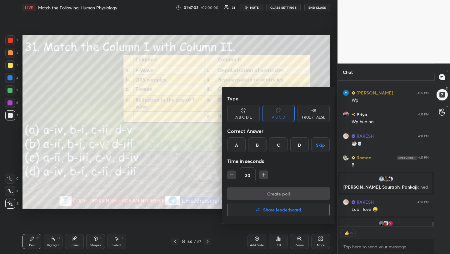
scroll to position [156, 94]
click at [260, 143] on div "B" at bounding box center [257, 144] width 18 height 15
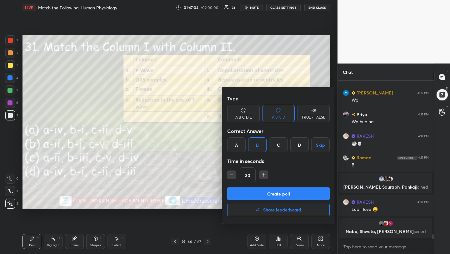
click at [269, 194] on button "Create poll" at bounding box center [278, 193] width 103 height 13
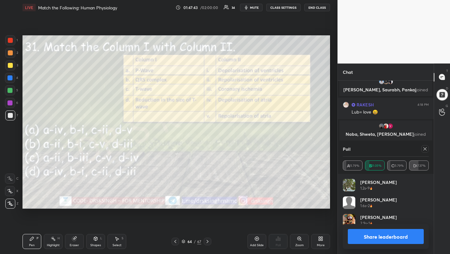
scroll to position [5212, 0]
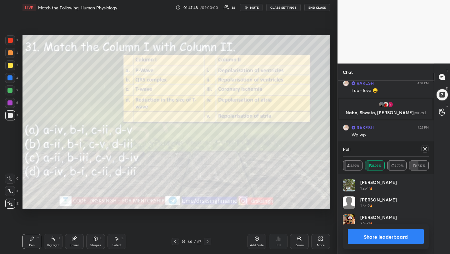
click at [426, 149] on icon at bounding box center [425, 148] width 5 height 5
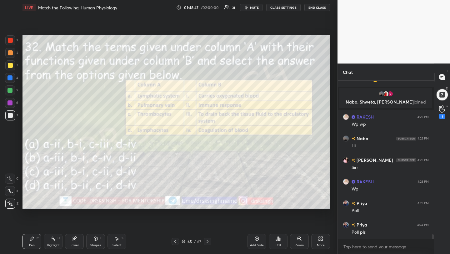
scroll to position [2, 2]
click at [279, 235] on div "Poll" at bounding box center [278, 241] width 19 height 15
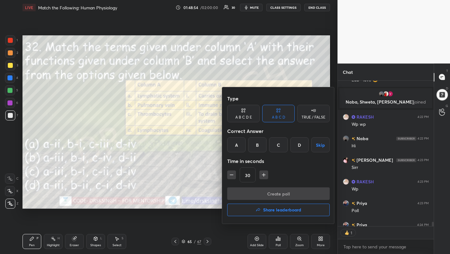
click at [256, 144] on div "B" at bounding box center [257, 144] width 18 height 15
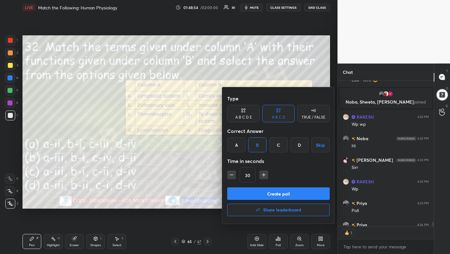
click at [267, 191] on button "Create poll" at bounding box center [278, 193] width 103 height 13
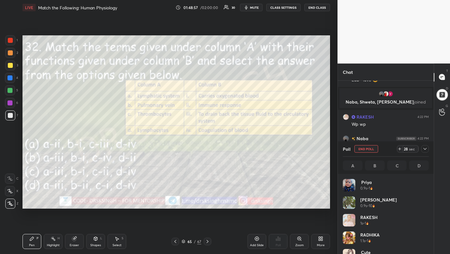
scroll to position [124, 94]
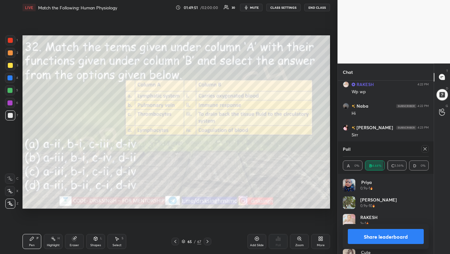
click at [426, 148] on icon at bounding box center [425, 148] width 3 height 3
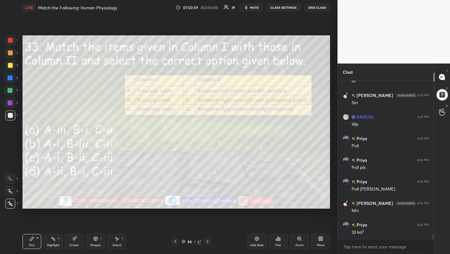
scroll to position [5320, 0]
click at [282, 240] on div "Poll" at bounding box center [278, 241] width 19 height 15
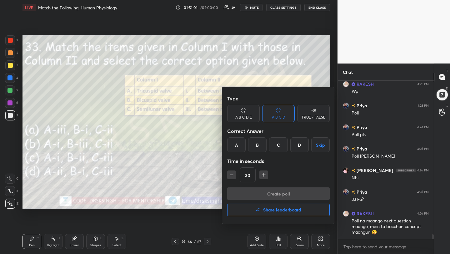
click at [243, 143] on div "A" at bounding box center [236, 144] width 18 height 15
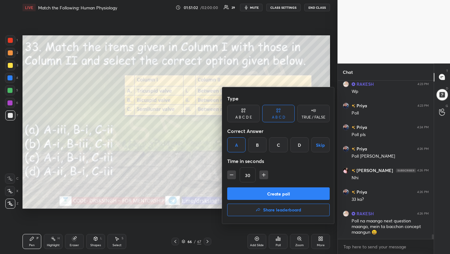
click at [258, 192] on button "Create poll" at bounding box center [278, 193] width 103 height 13
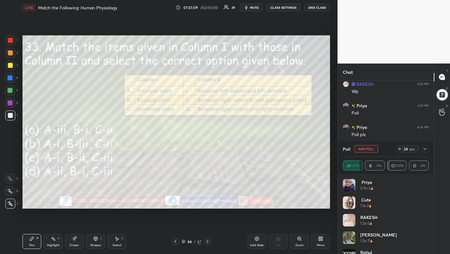
scroll to position [5374, 0]
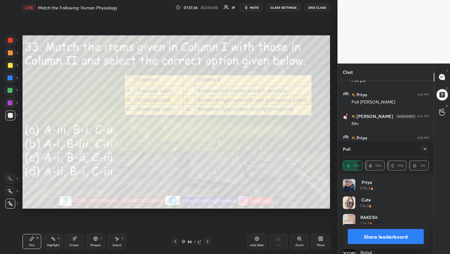
click at [423, 150] on icon at bounding box center [425, 148] width 5 height 5
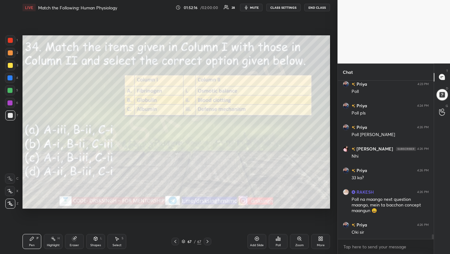
scroll to position [5363, 0]
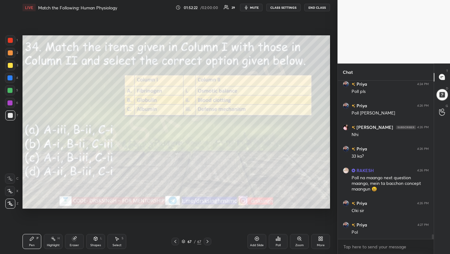
click at [278, 248] on div "Poll" at bounding box center [278, 241] width 19 height 15
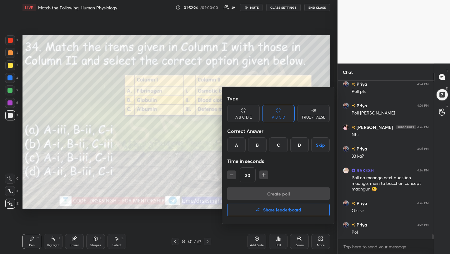
click at [297, 147] on div "D" at bounding box center [299, 144] width 18 height 15
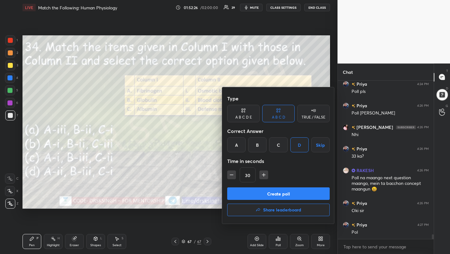
click at [290, 193] on button "Create poll" at bounding box center [278, 193] width 103 height 13
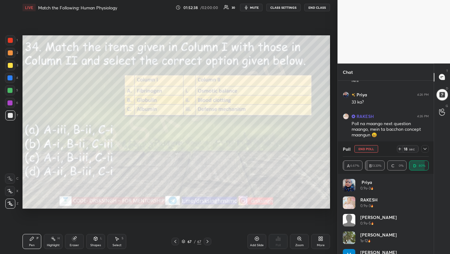
scroll to position [5439, 0]
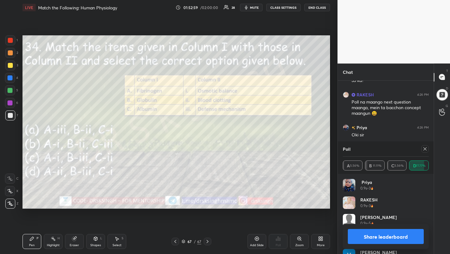
click at [424, 151] on div at bounding box center [426, 149] width 8 height 8
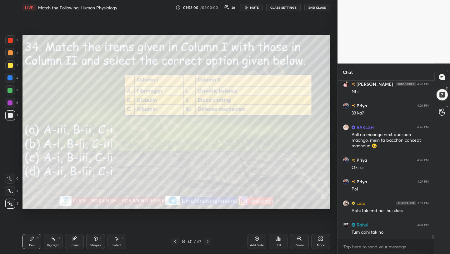
scroll to position [5428, 0]
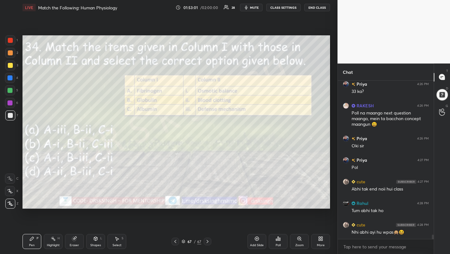
click at [276, 240] on icon at bounding box center [276, 240] width 1 height 2
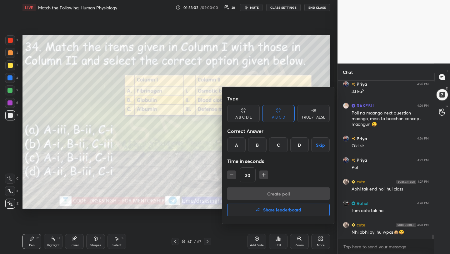
click at [275, 210] on h4 "Share leaderboard" at bounding box center [282, 210] width 38 height 4
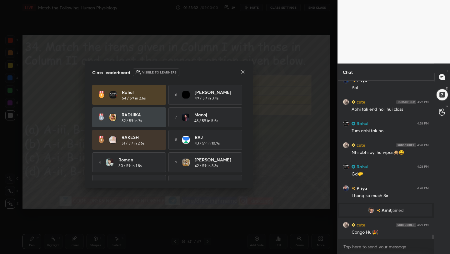
scroll to position [5391, 0]
click at [242, 71] on icon at bounding box center [242, 71] width 5 height 5
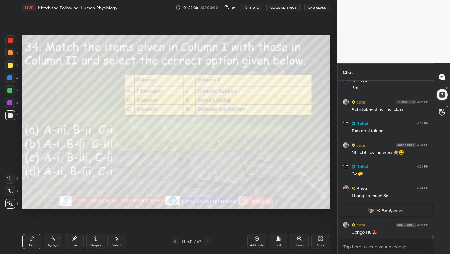
scroll to position [5413, 0]
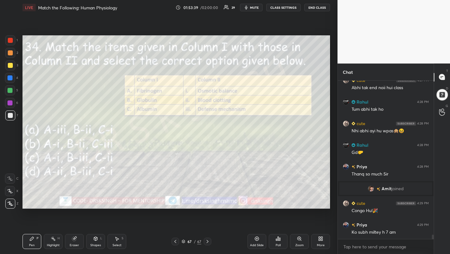
click at [253, 8] on span "mute" at bounding box center [254, 7] width 9 height 4
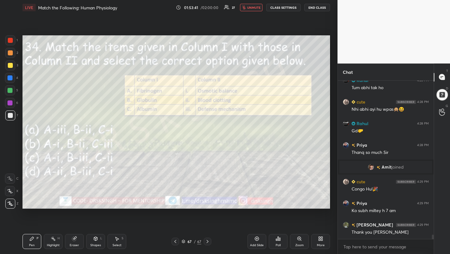
click at [248, 9] on span "unmute" at bounding box center [253, 7] width 13 height 4
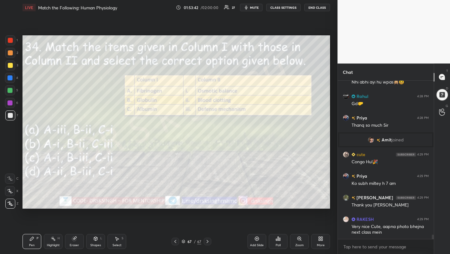
scroll to position [5483, 0]
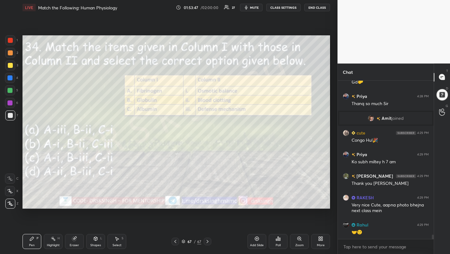
click at [259, 8] on span "mute" at bounding box center [254, 7] width 9 height 4
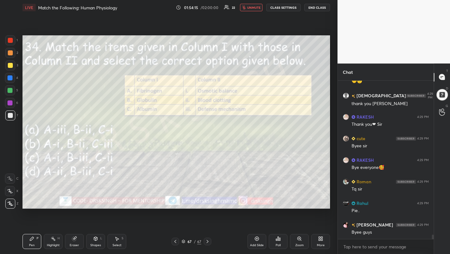
scroll to position [5656, 0]
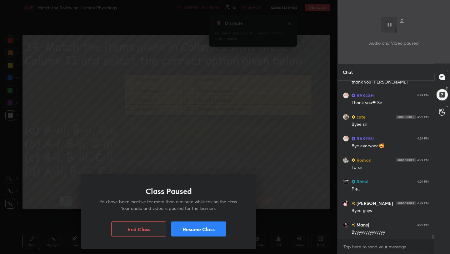
click at [199, 234] on button "Resume Class" at bounding box center [198, 228] width 55 height 15
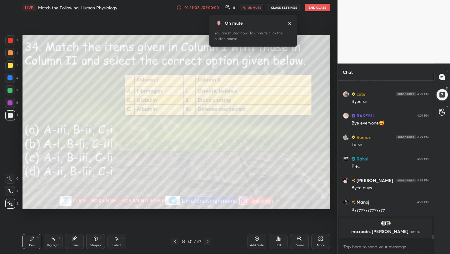
scroll to position [5679, 0]
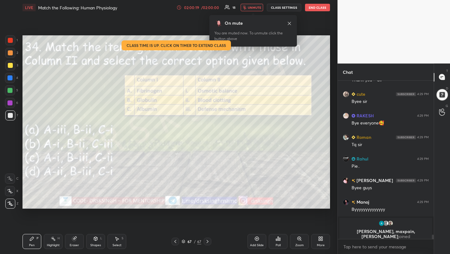
click at [315, 7] on button "End Class" at bounding box center [317, 8] width 25 height 8
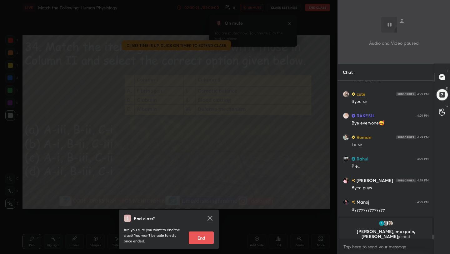
click at [203, 237] on button "End" at bounding box center [201, 237] width 25 height 13
type textarea "x"
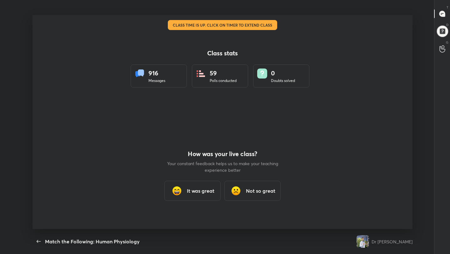
scroll to position [31055, 30828]
